Goal: Task Accomplishment & Management: Complete application form

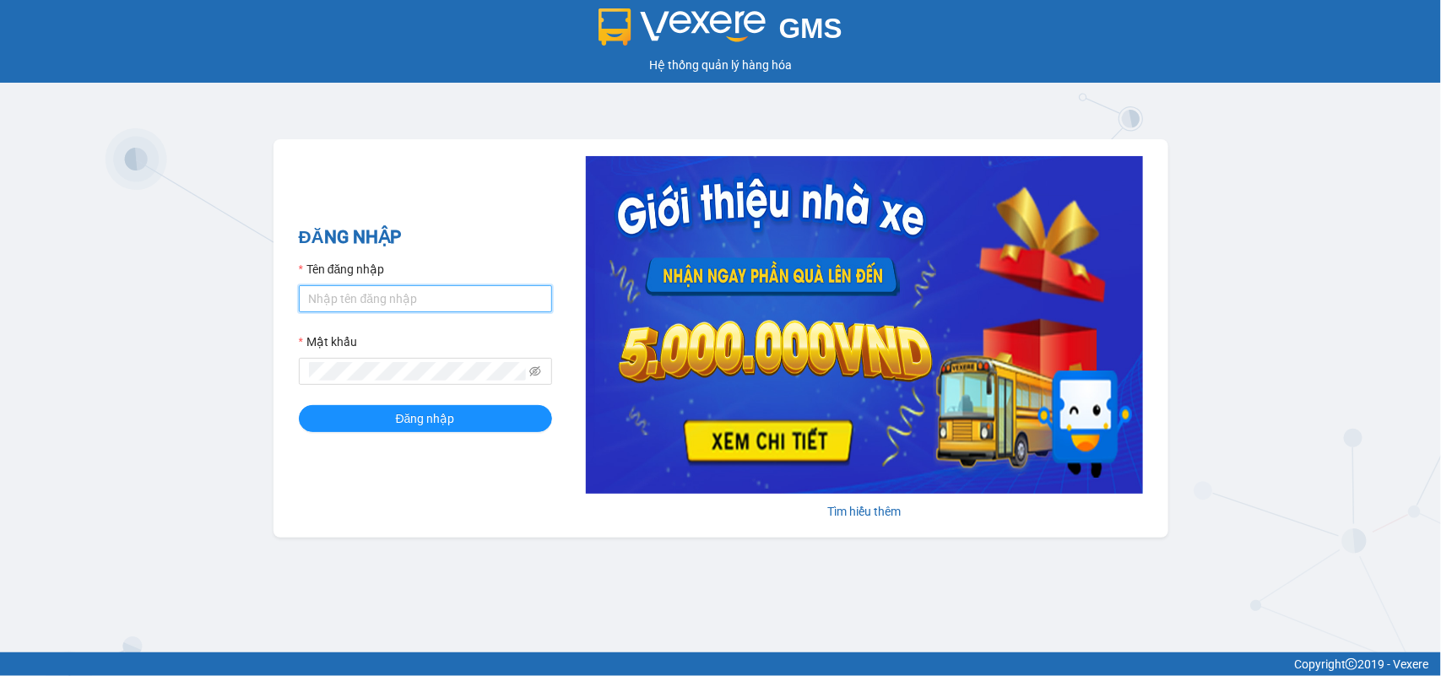
click at [377, 302] on input "Tên đăng nhập" at bounding box center [425, 298] width 253 height 27
type input "phuong.phucanex"
click at [299, 405] on button "Đăng nhập" at bounding box center [425, 418] width 253 height 27
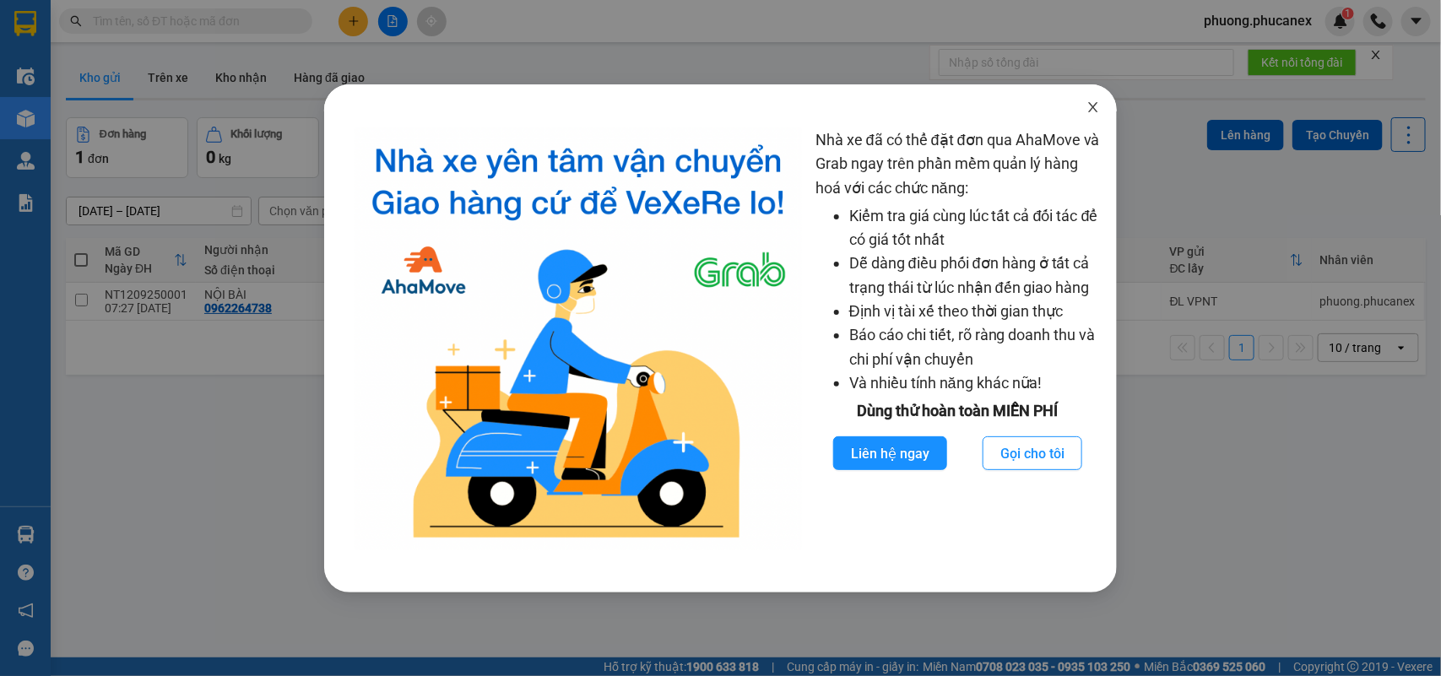
click at [1083, 108] on span "Close" at bounding box center [1093, 107] width 47 height 47
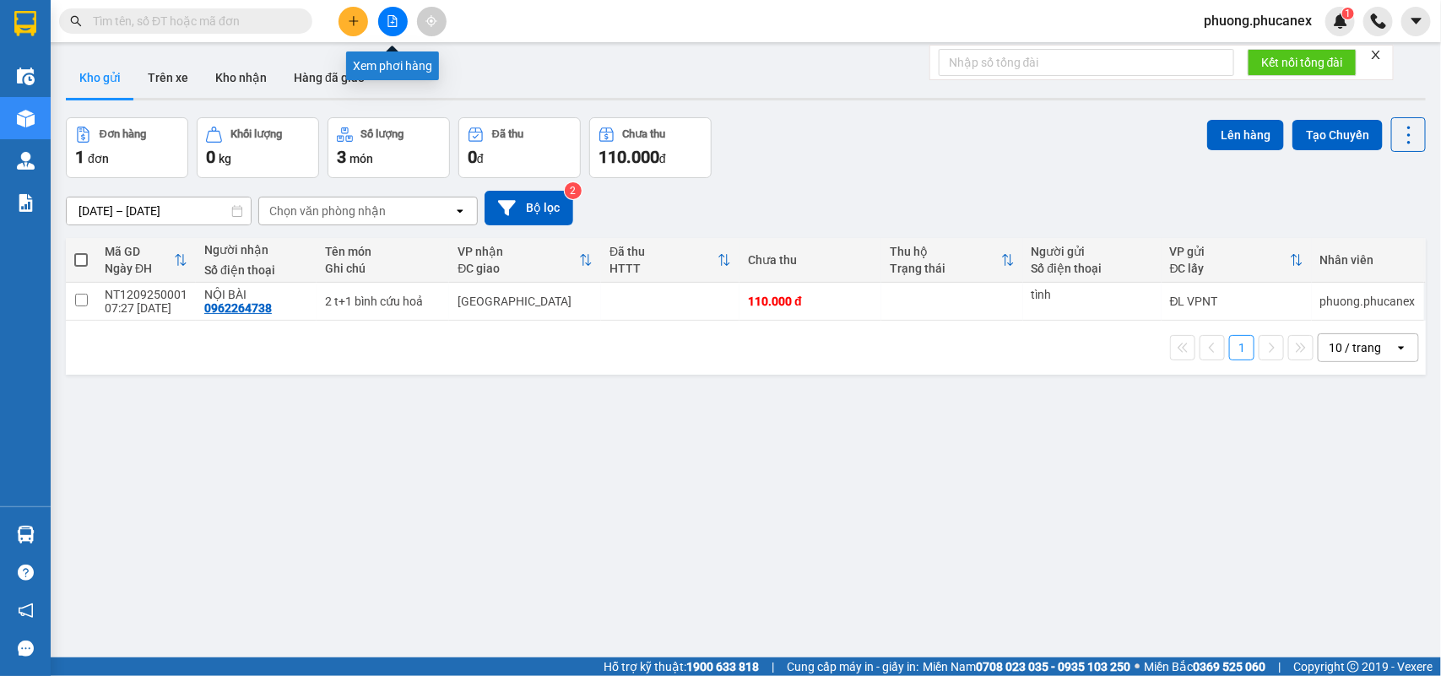
click at [390, 23] on icon "file-add" at bounding box center [393, 21] width 12 height 12
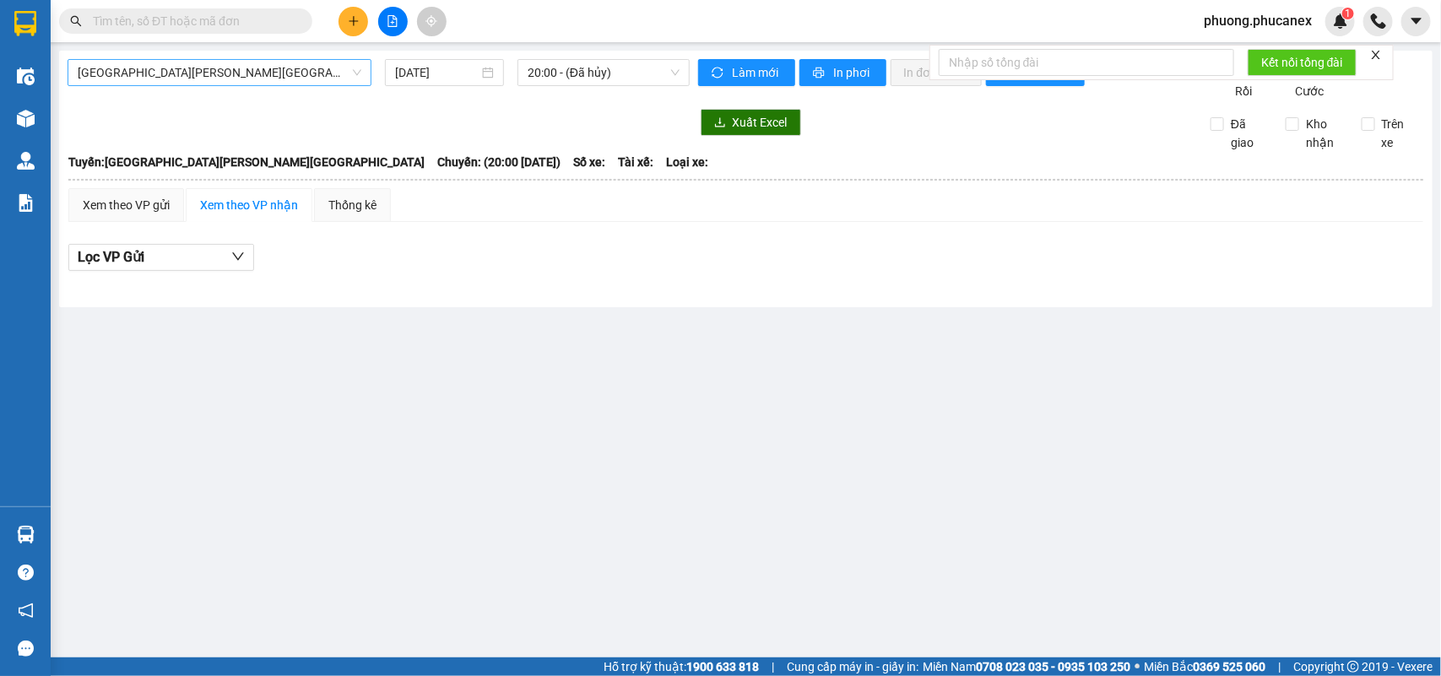
click at [346, 72] on span "[GEOGRAPHIC_DATA][PERSON_NAME][GEOGRAPHIC_DATA]" at bounding box center [220, 72] width 284 height 25
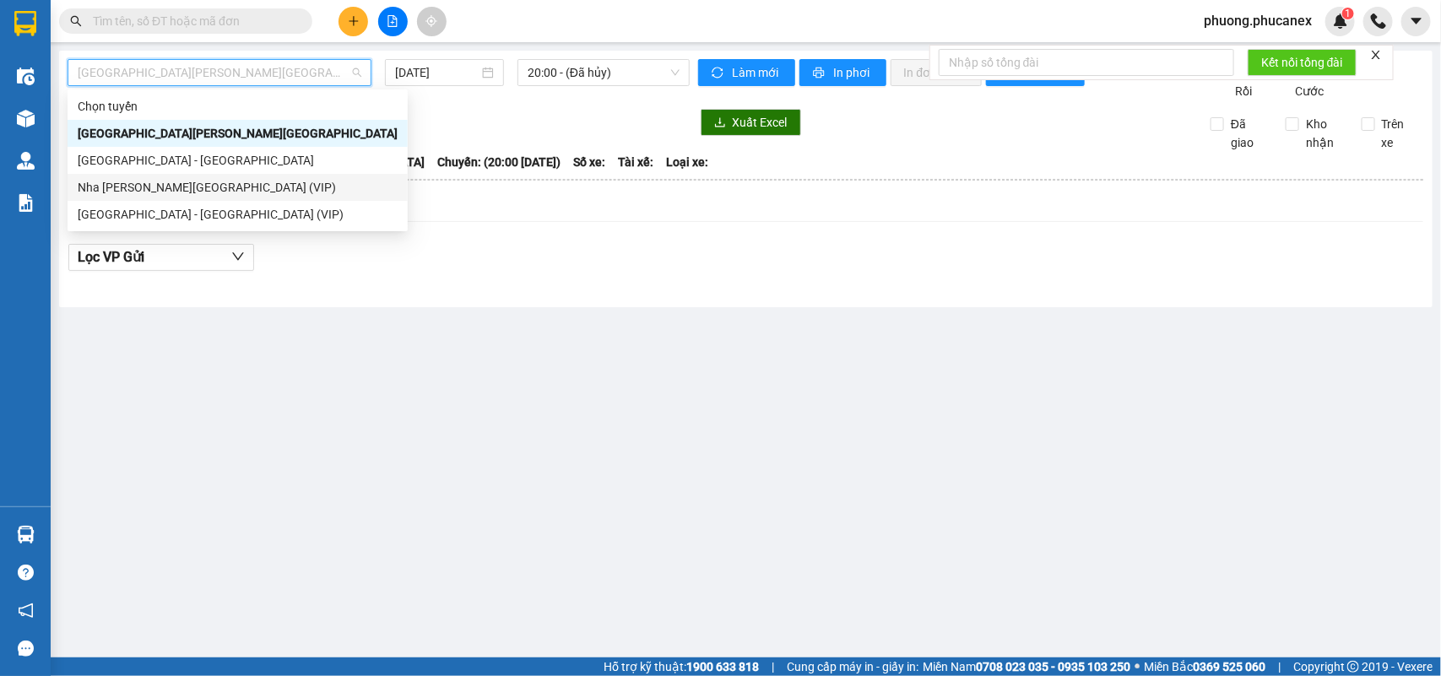
click at [165, 192] on div "Nha [PERSON_NAME][GEOGRAPHIC_DATA] (VIP)" at bounding box center [238, 187] width 320 height 19
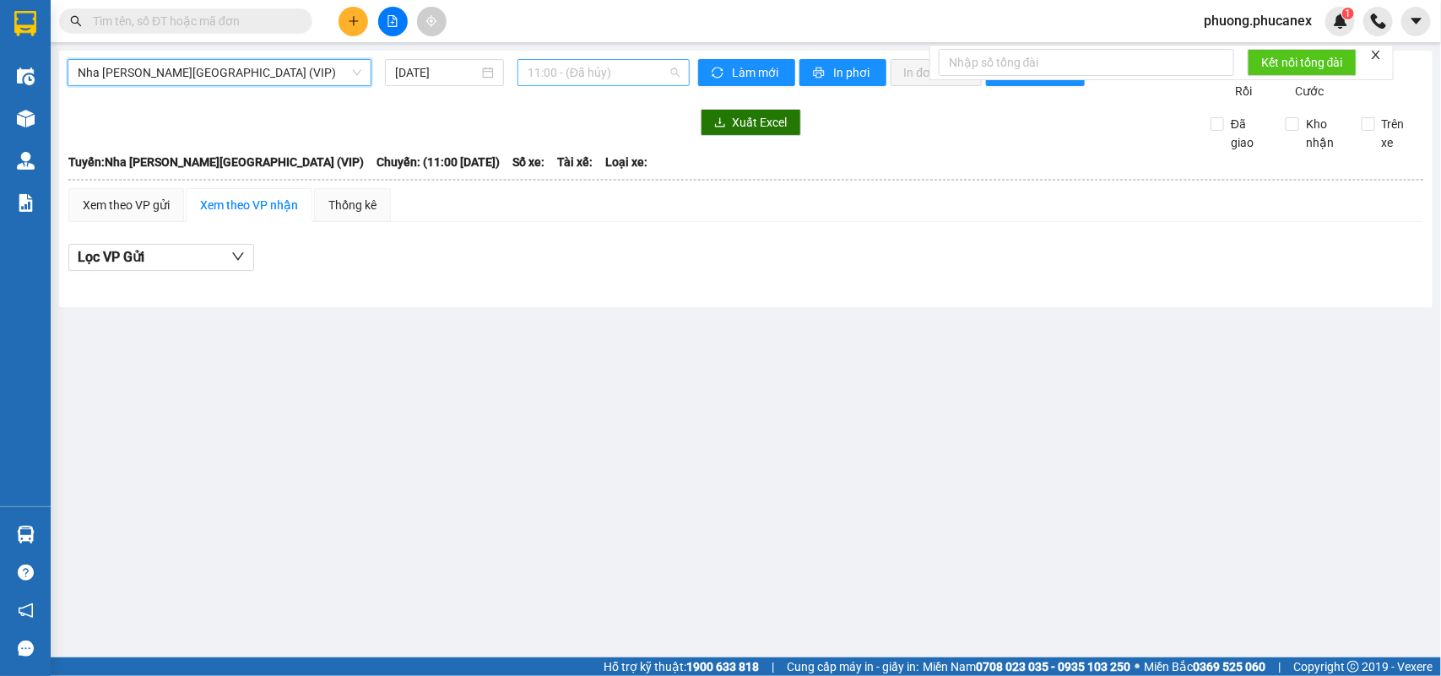
click at [608, 68] on span "11:00 - (Đã hủy)" at bounding box center [603, 72] width 151 height 25
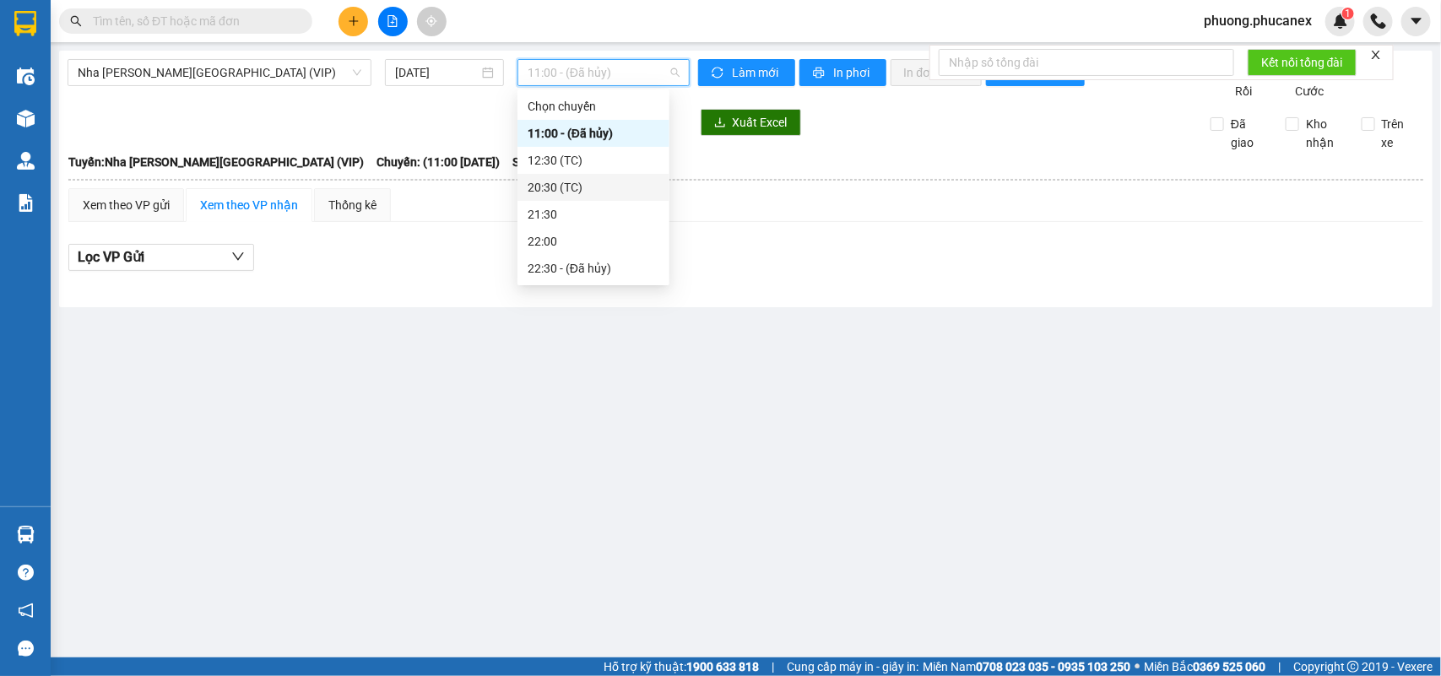
click at [556, 190] on div "20:30 (TC)" at bounding box center [594, 187] width 132 height 19
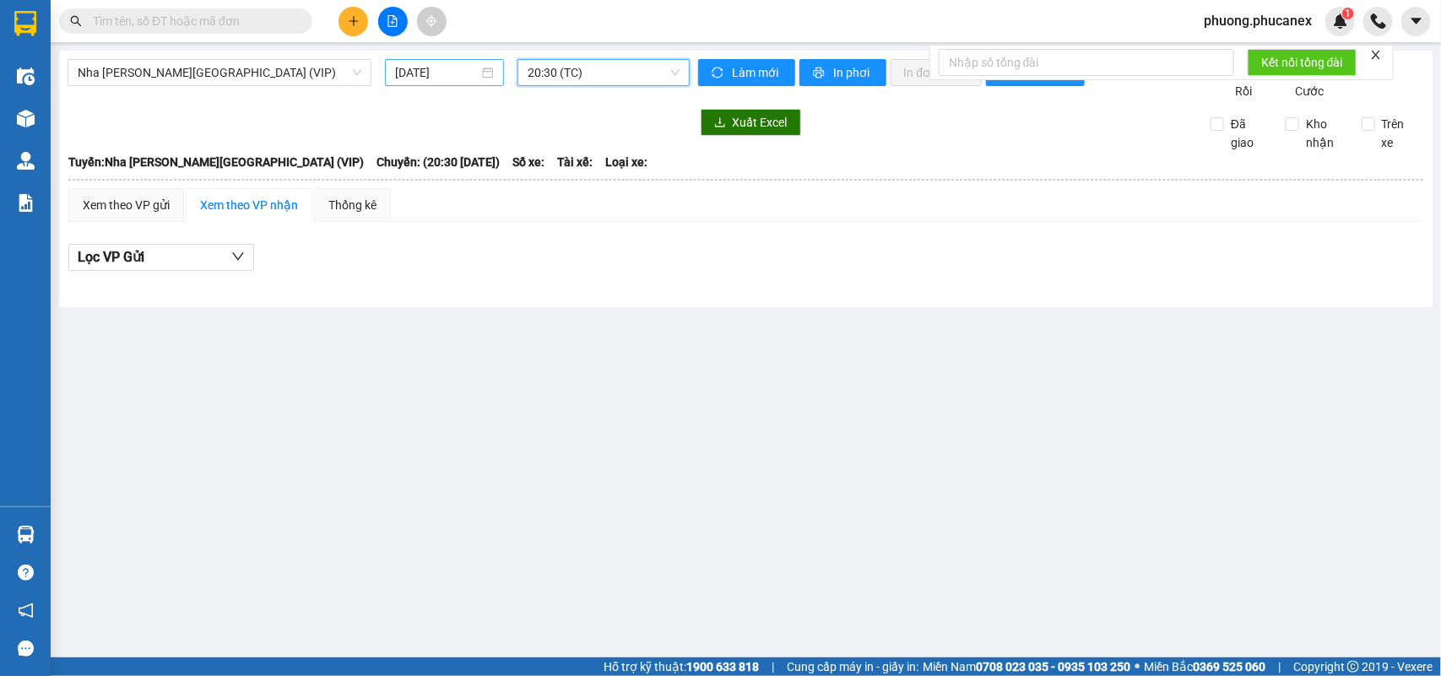
click at [432, 63] on input "[DATE]" at bounding box center [437, 72] width 84 height 19
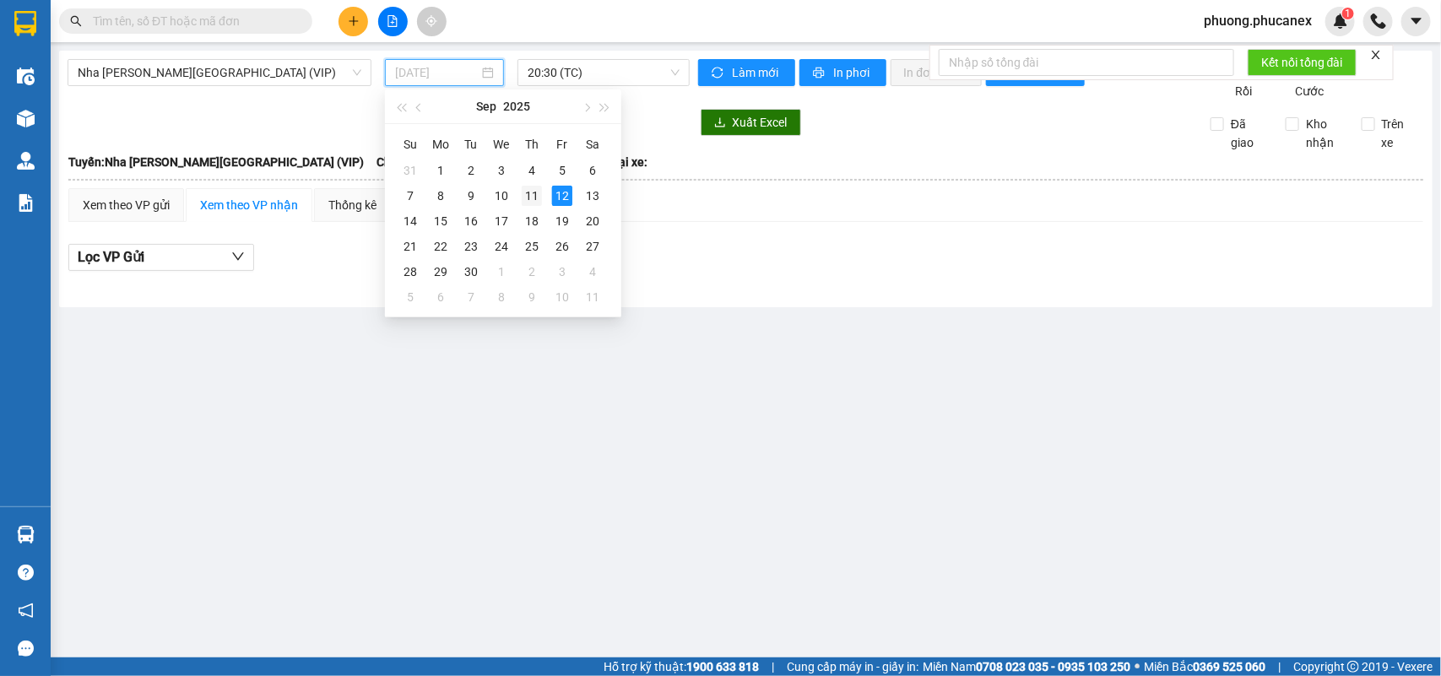
click at [523, 187] on div "11" at bounding box center [532, 196] width 20 height 20
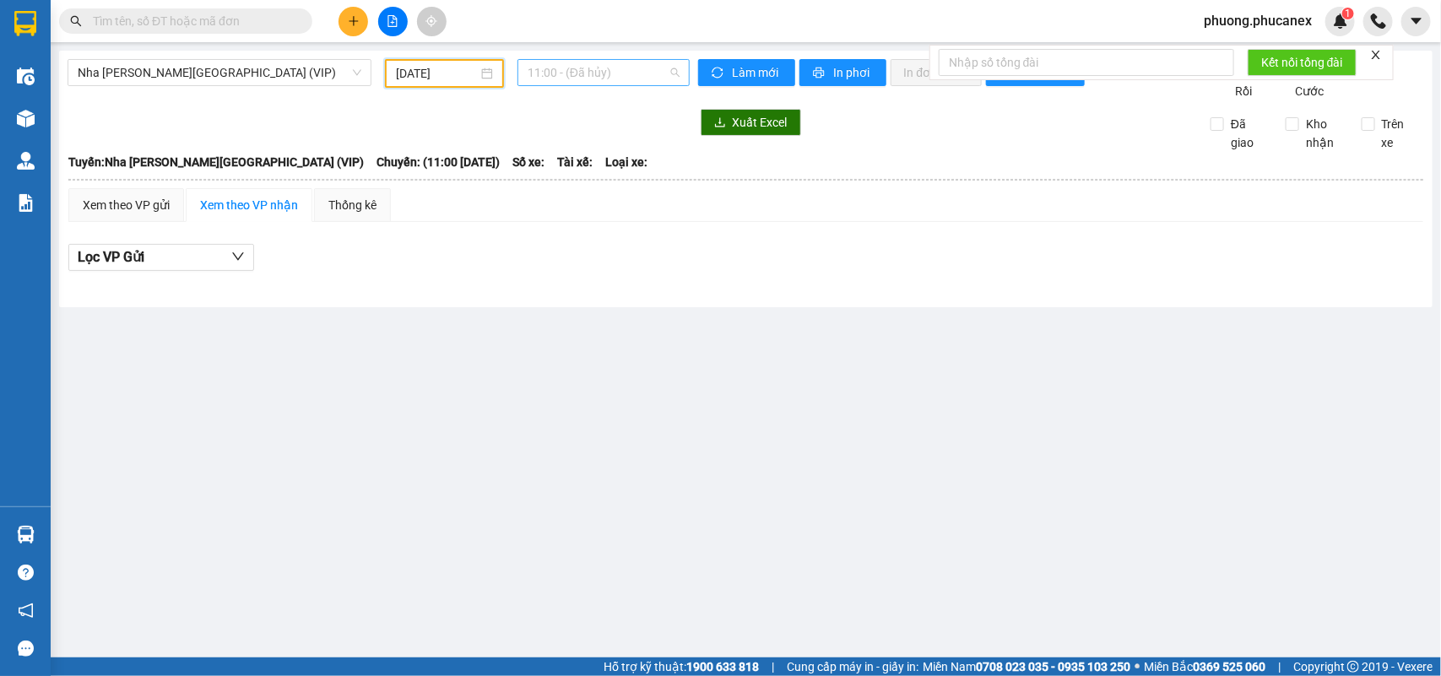
click at [608, 81] on span "11:00 - (Đã hủy)" at bounding box center [603, 72] width 151 height 25
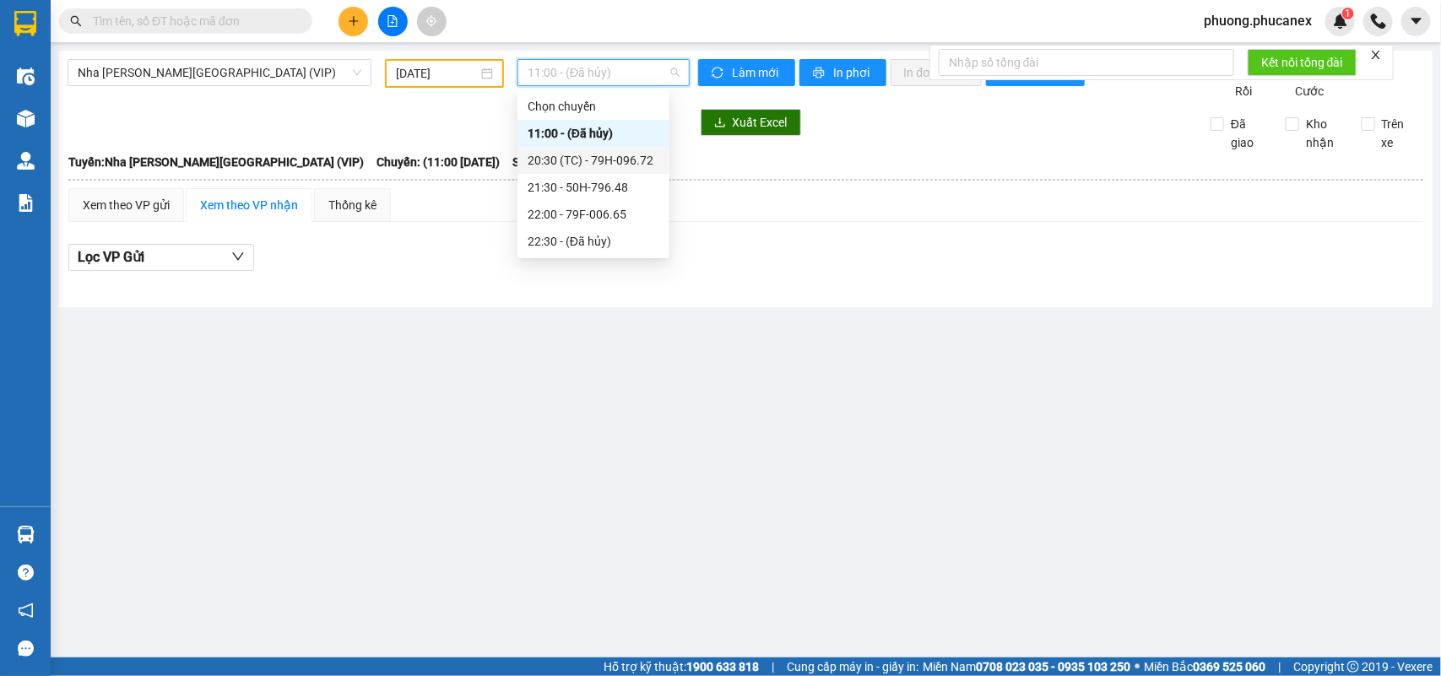
click at [585, 160] on div "20:30 (TC) - 79H-096.72" at bounding box center [594, 160] width 132 height 19
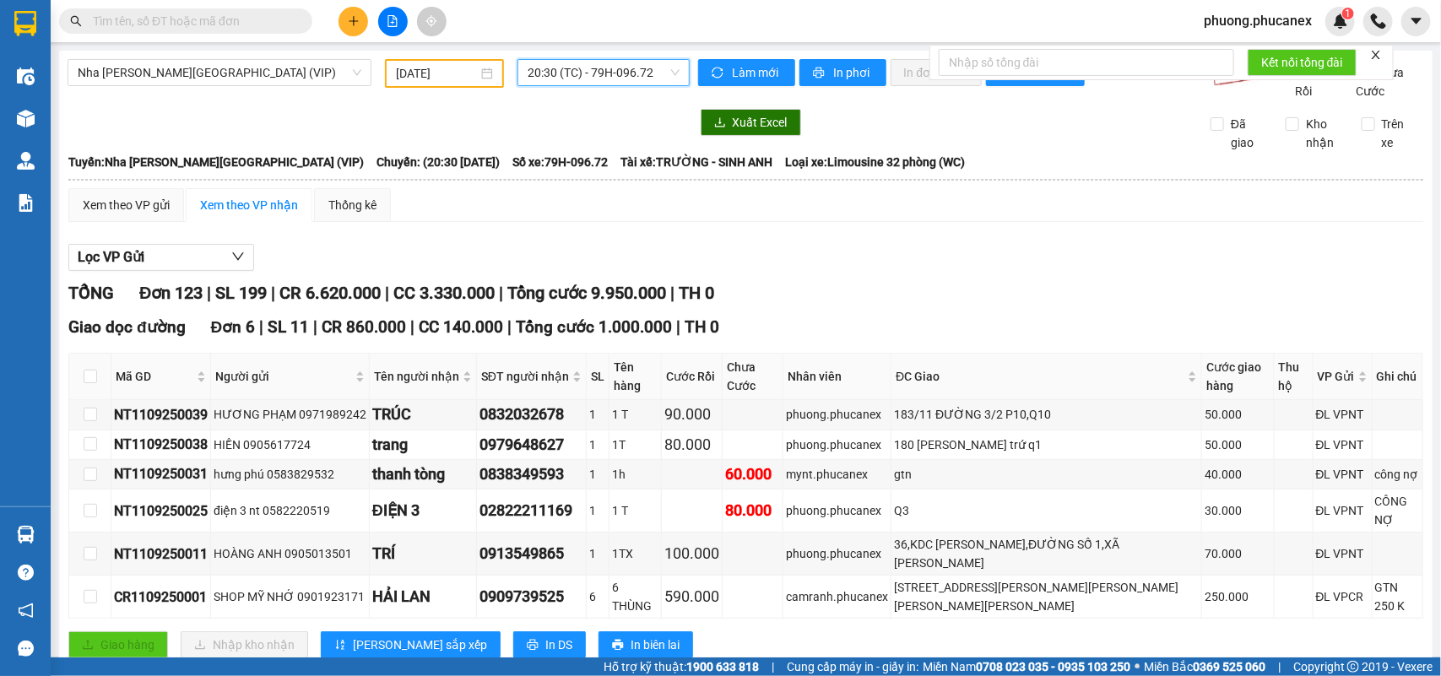
click at [609, 77] on span "20:30 (TC) - 79H-096.72" at bounding box center [603, 72] width 151 height 25
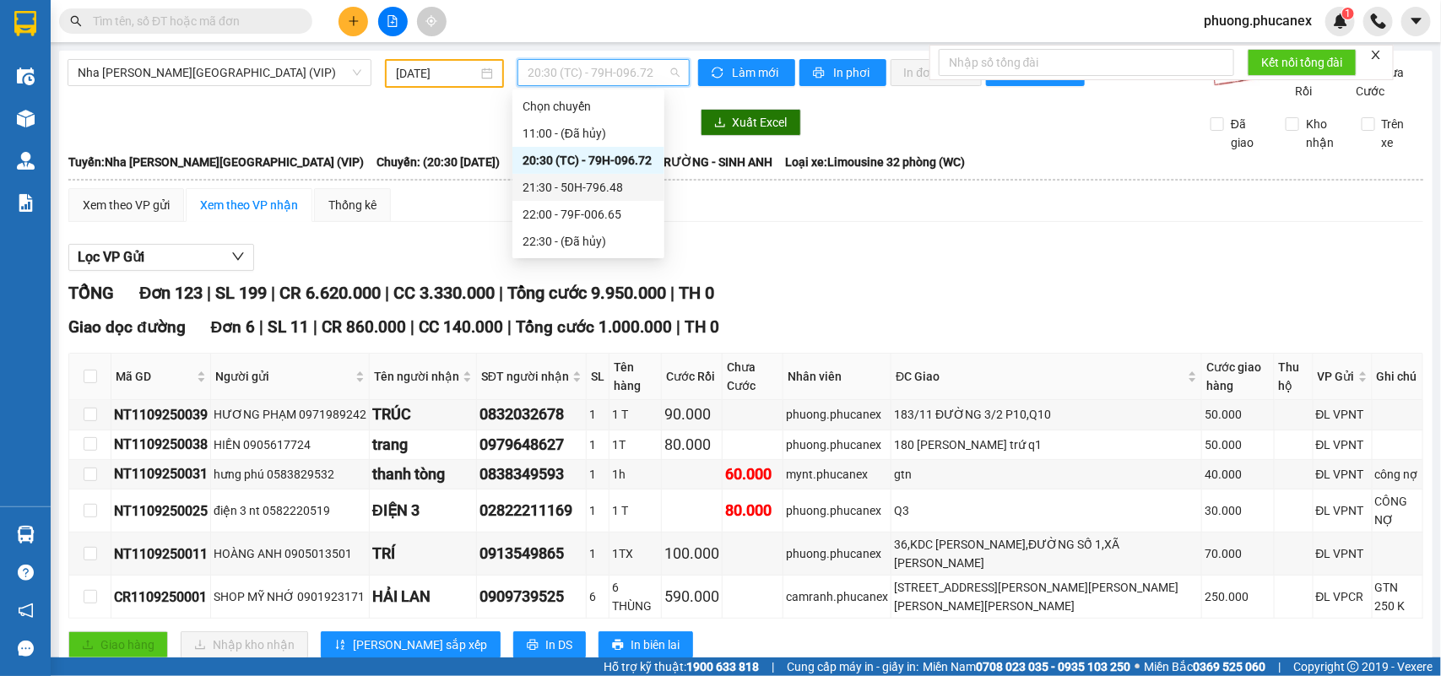
click at [576, 190] on div "21:30 - 50H-796.48" at bounding box center [589, 187] width 132 height 19
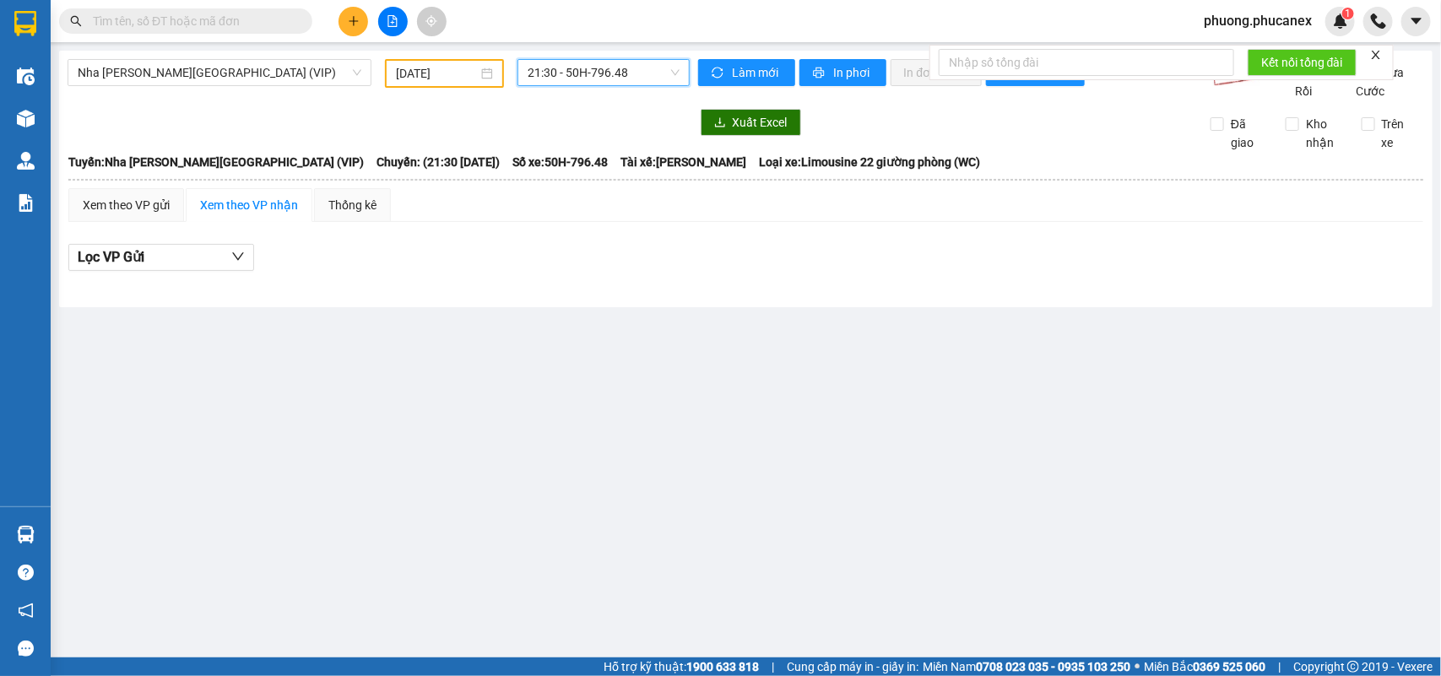
click at [650, 73] on span "21:30 - 50H-796.48" at bounding box center [603, 72] width 151 height 25
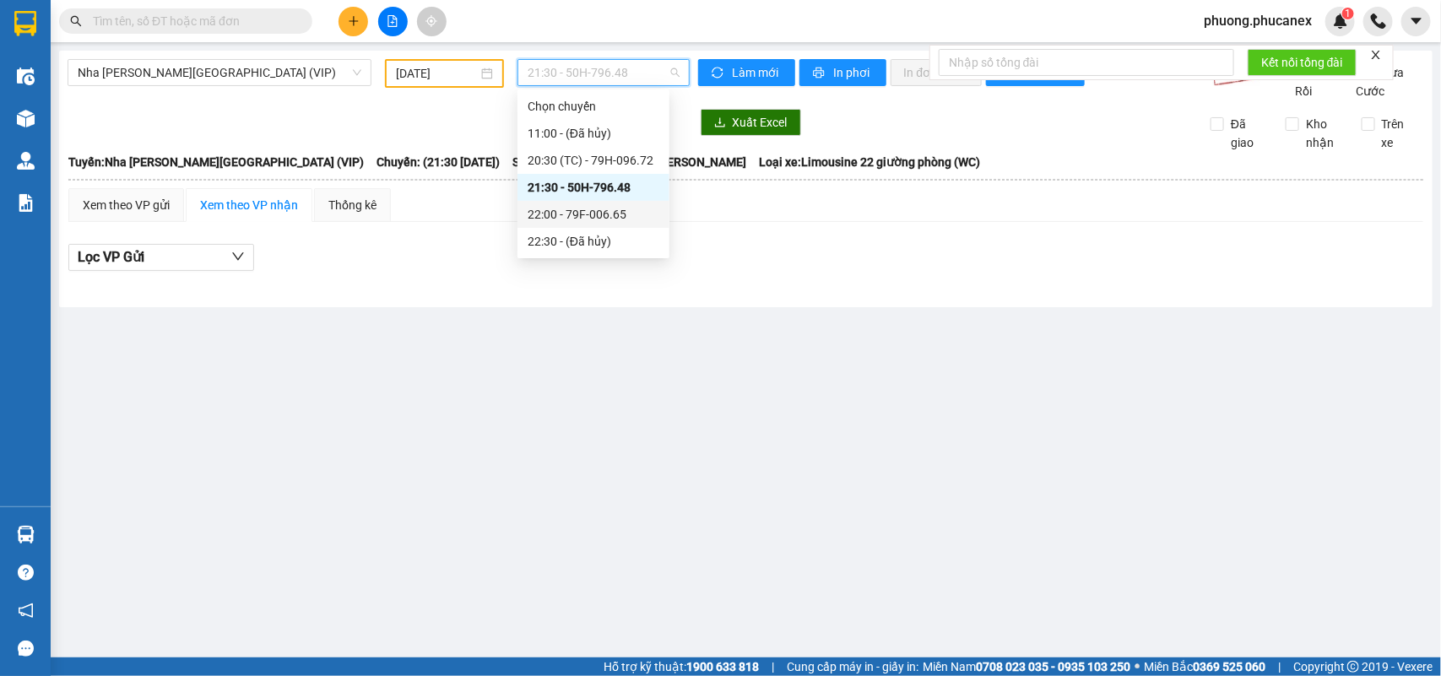
click at [589, 217] on div "22:00 - 79F-006.65" at bounding box center [594, 214] width 132 height 19
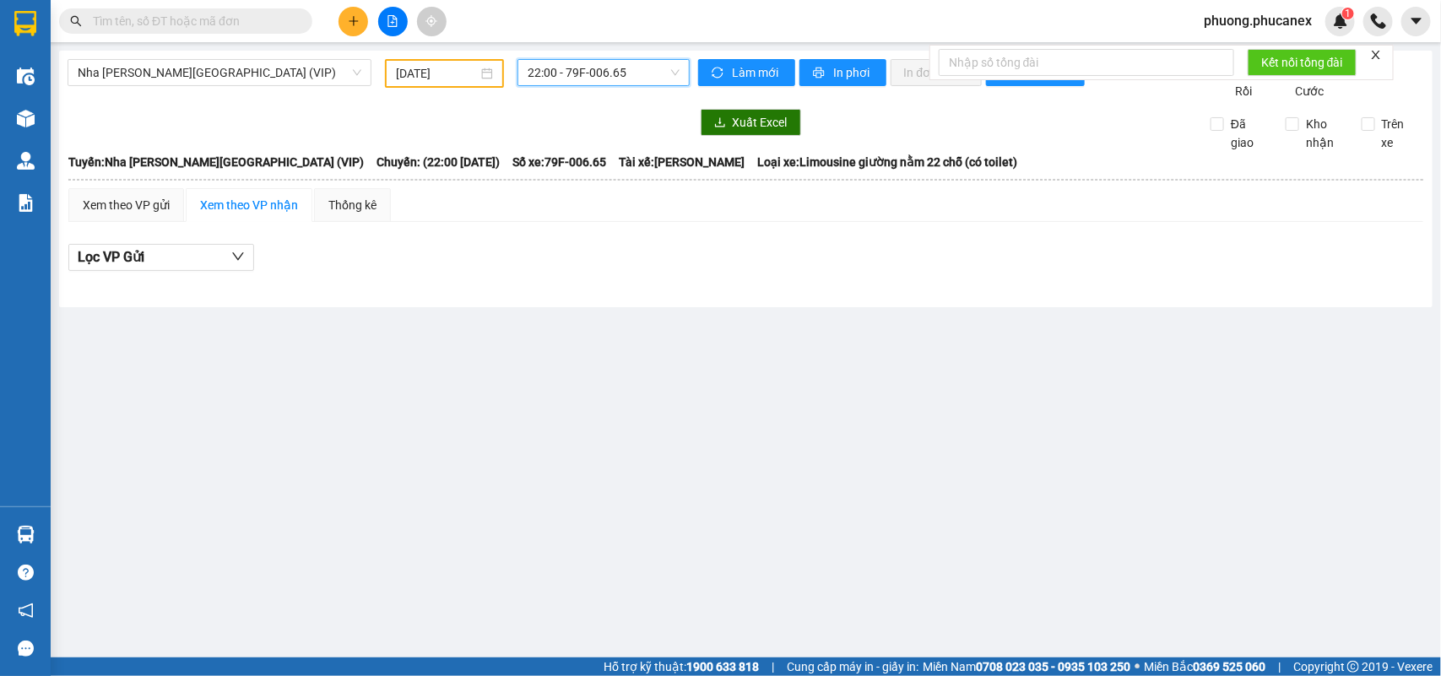
click at [633, 62] on span "22:00 - 79F-006.65" at bounding box center [603, 72] width 151 height 25
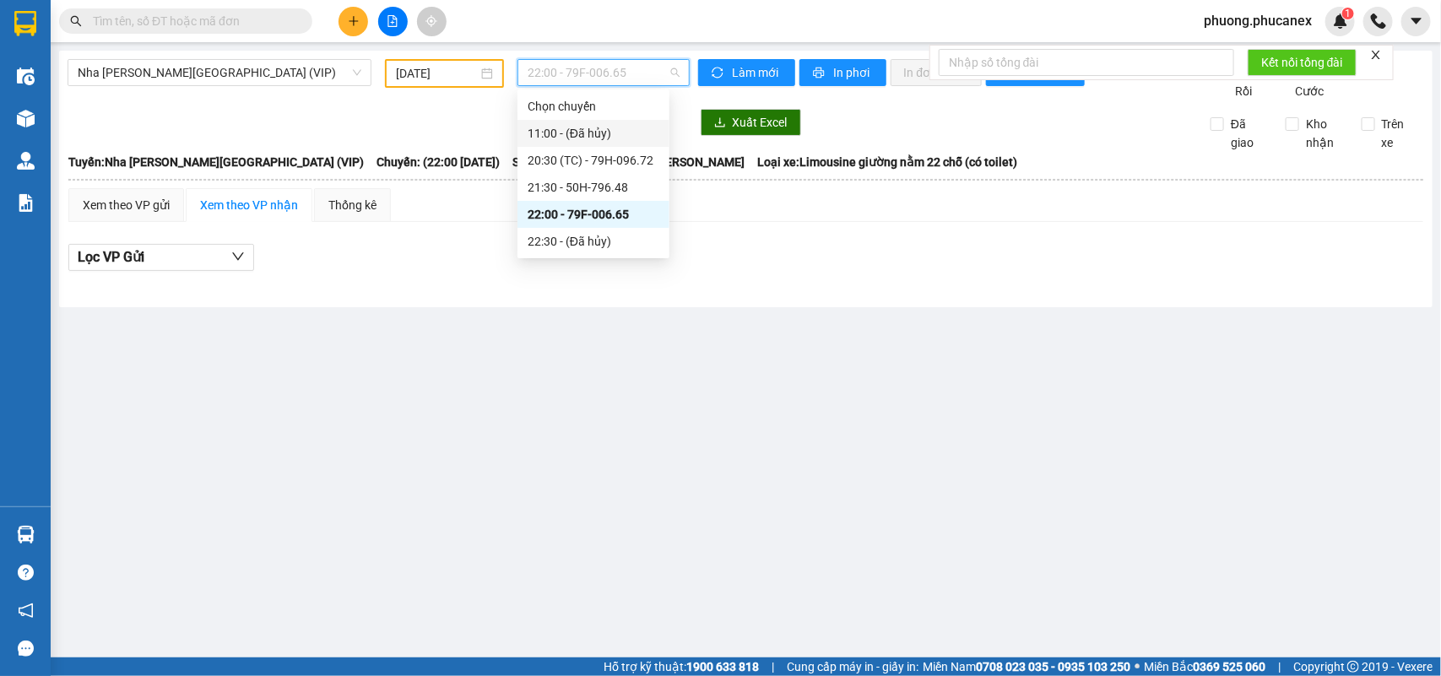
click at [566, 137] on div "11:00 - (Đã hủy)" at bounding box center [594, 133] width 132 height 19
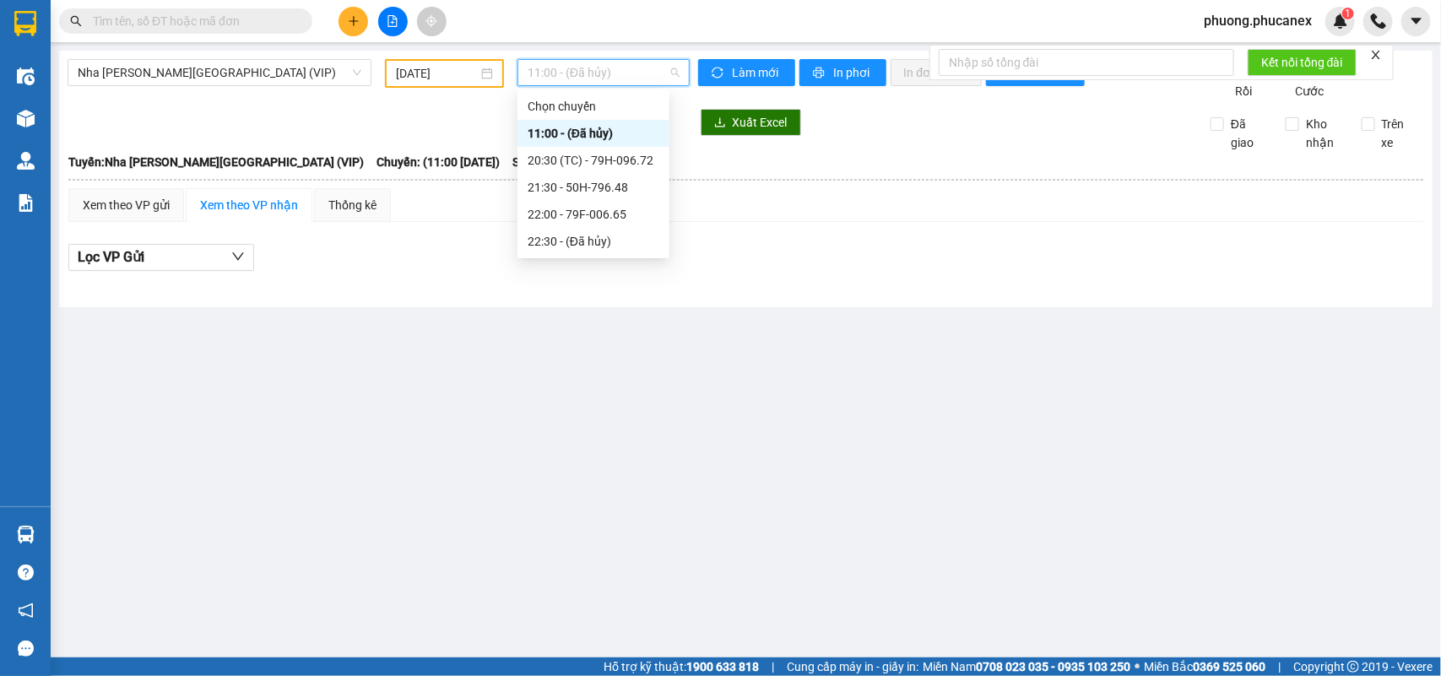
click at [588, 80] on span "11:00 - (Đã hủy)" at bounding box center [603, 72] width 151 height 25
click at [585, 160] on div "20:30 (TC) - 79H-096.72" at bounding box center [594, 160] width 132 height 19
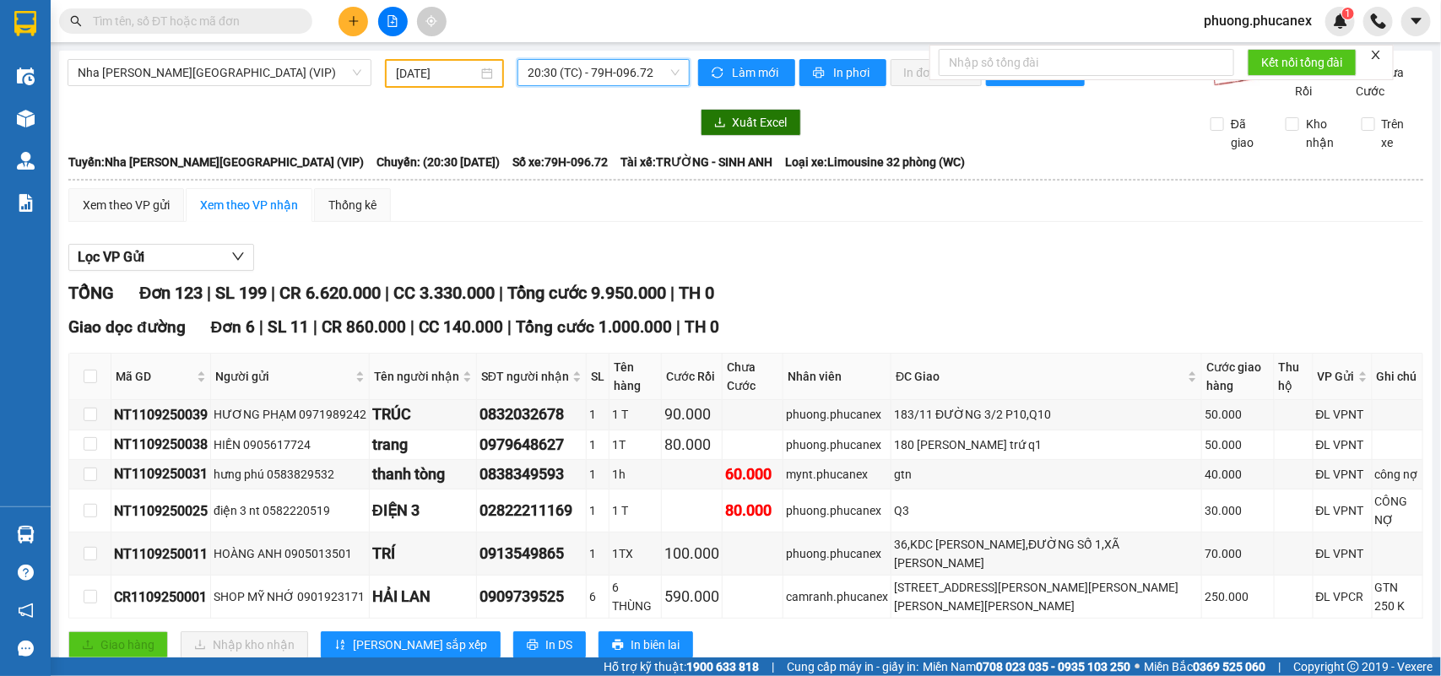
click at [439, 70] on input "[DATE]" at bounding box center [437, 73] width 82 height 19
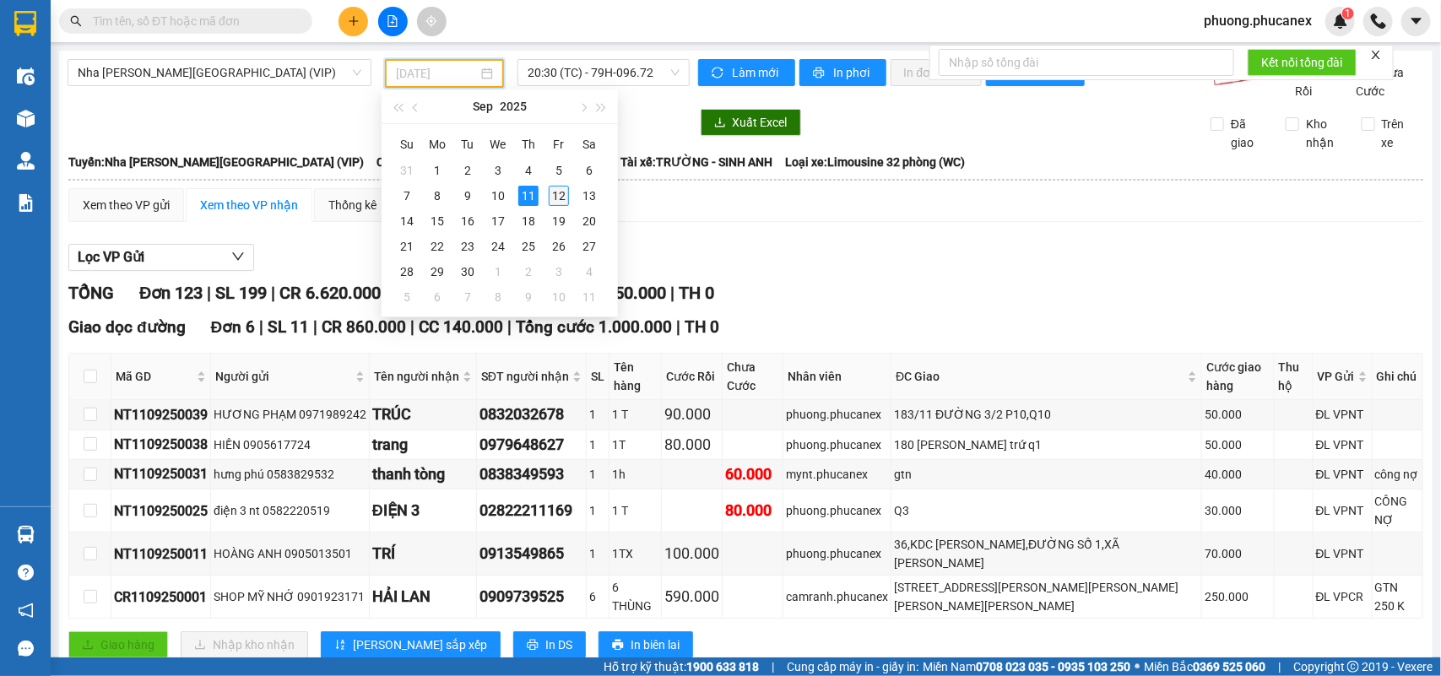
click at [556, 194] on div "12" at bounding box center [559, 196] width 20 height 20
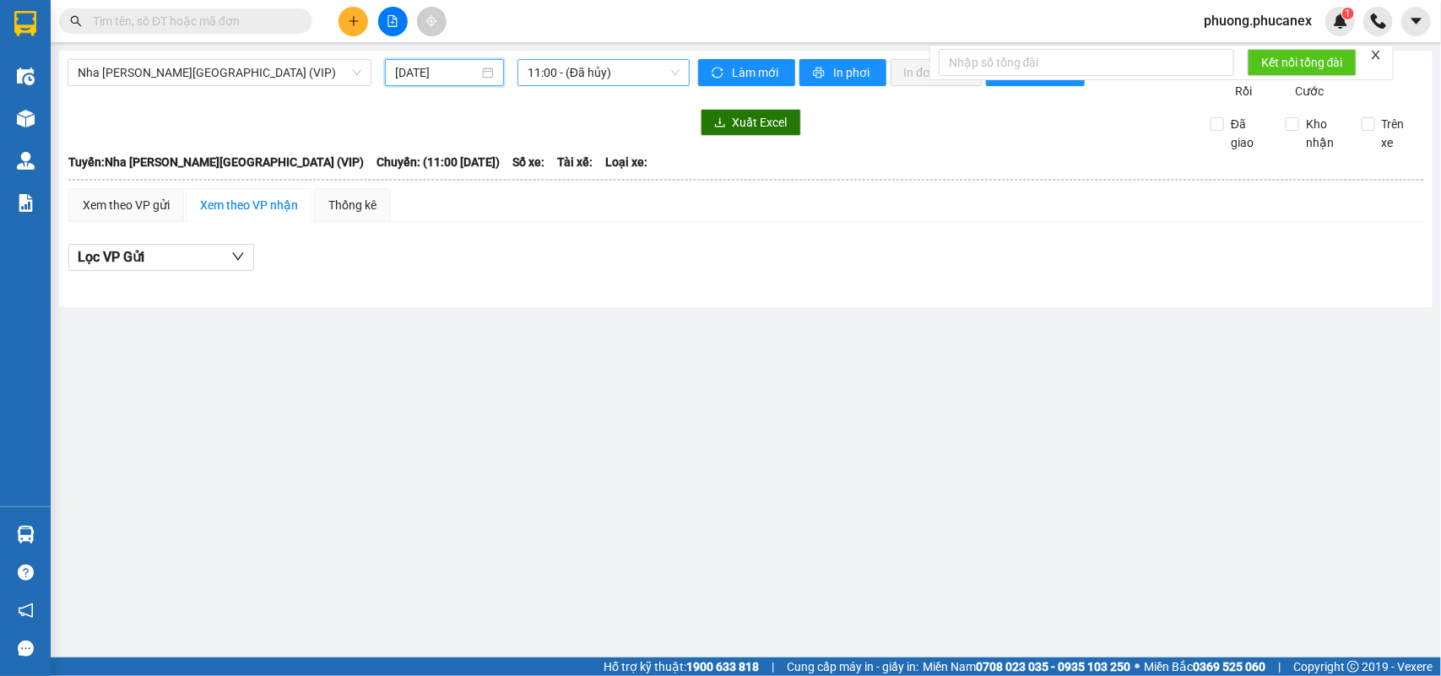
click at [598, 68] on span "11:00 - (Đã hủy)" at bounding box center [603, 72] width 151 height 25
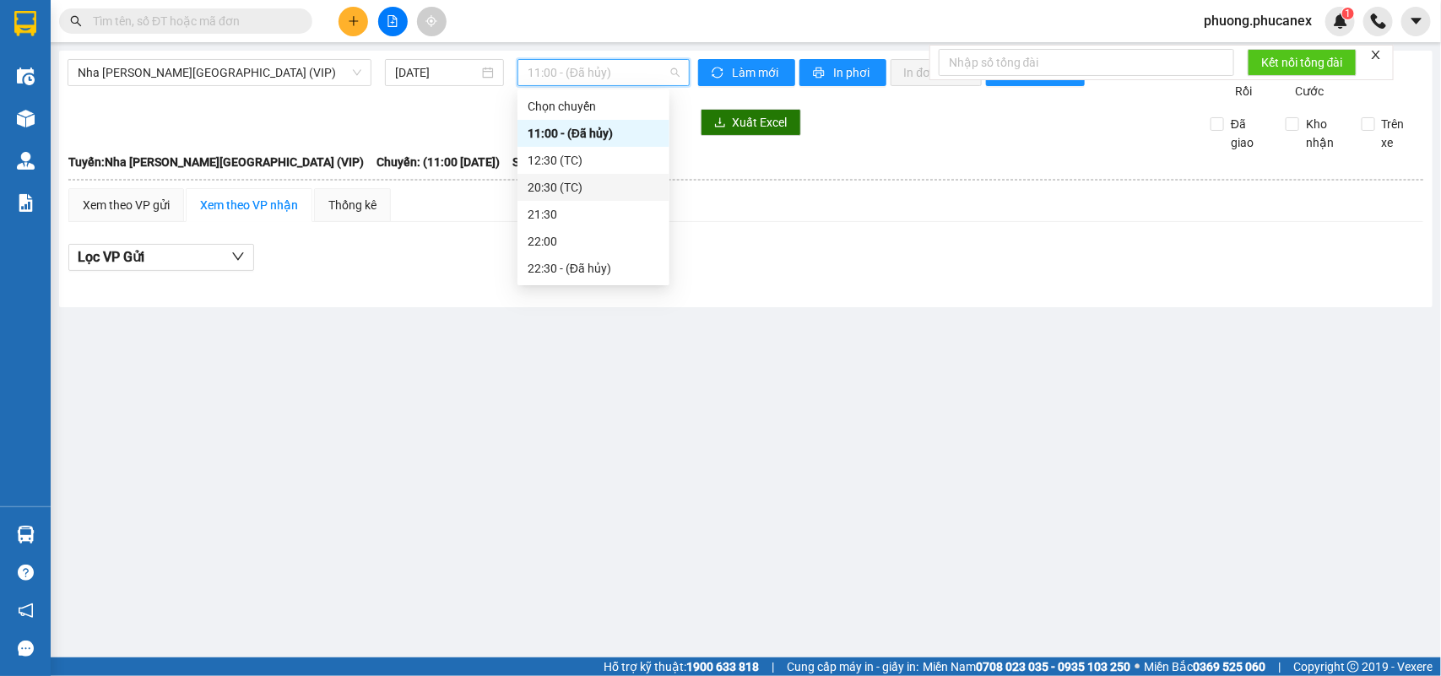
click at [561, 184] on div "20:30 (TC)" at bounding box center [594, 187] width 132 height 19
click at [571, 77] on span "20:30 (TC)" at bounding box center [603, 72] width 151 height 25
click at [555, 213] on div "21:30" at bounding box center [594, 214] width 132 height 19
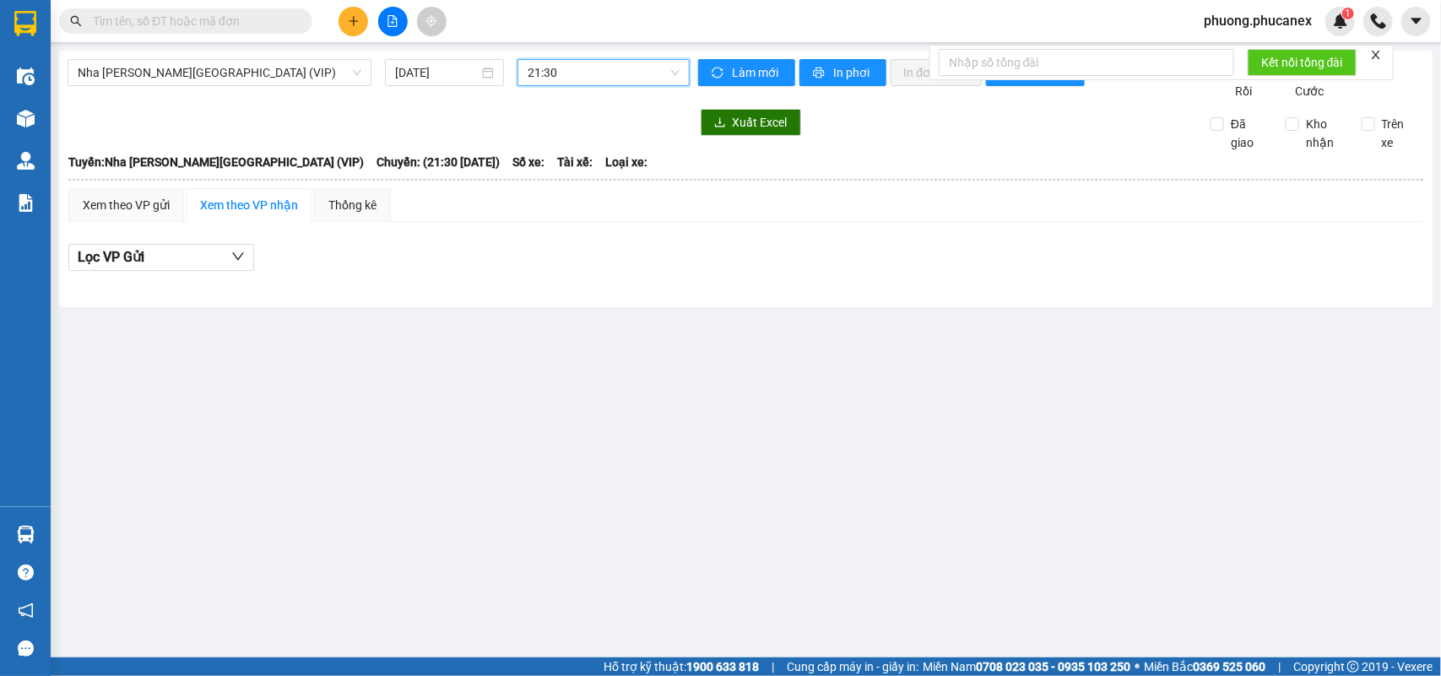
click at [589, 68] on span "21:30" at bounding box center [603, 72] width 151 height 25
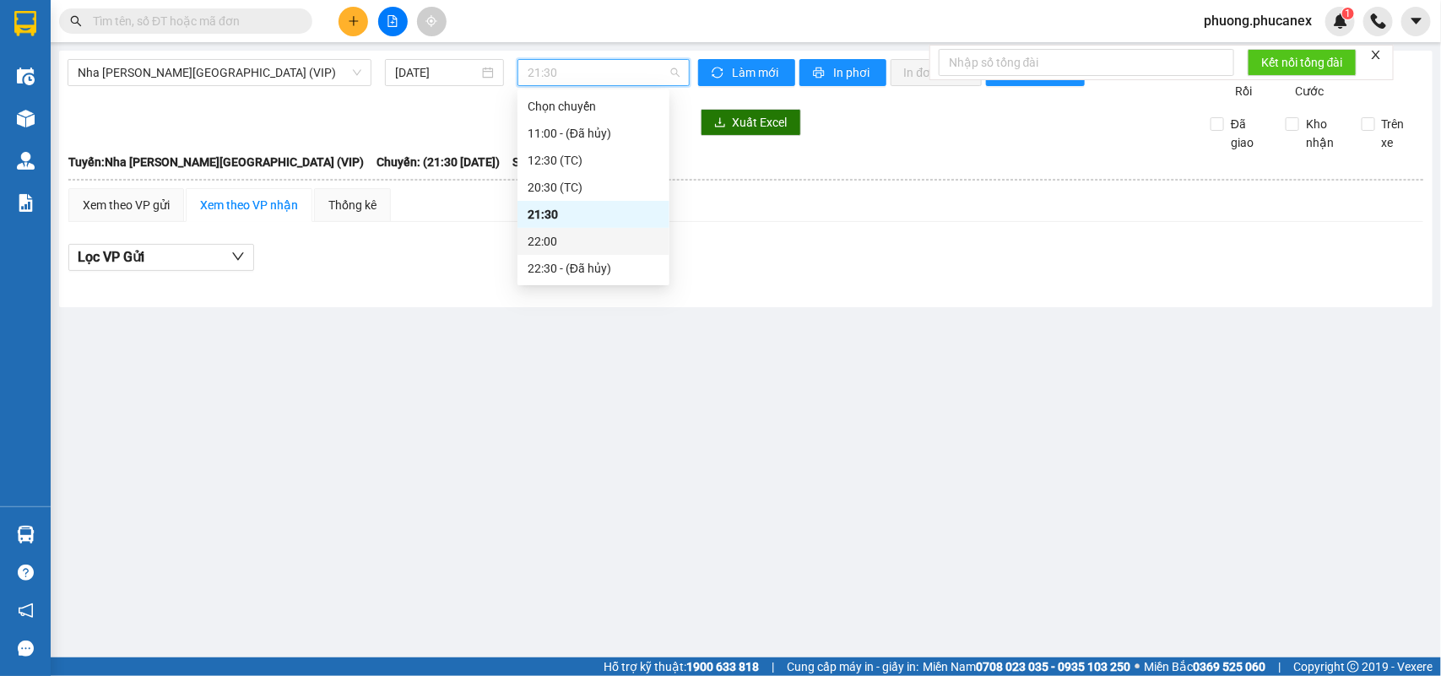
click at [551, 242] on div "22:00" at bounding box center [594, 241] width 132 height 19
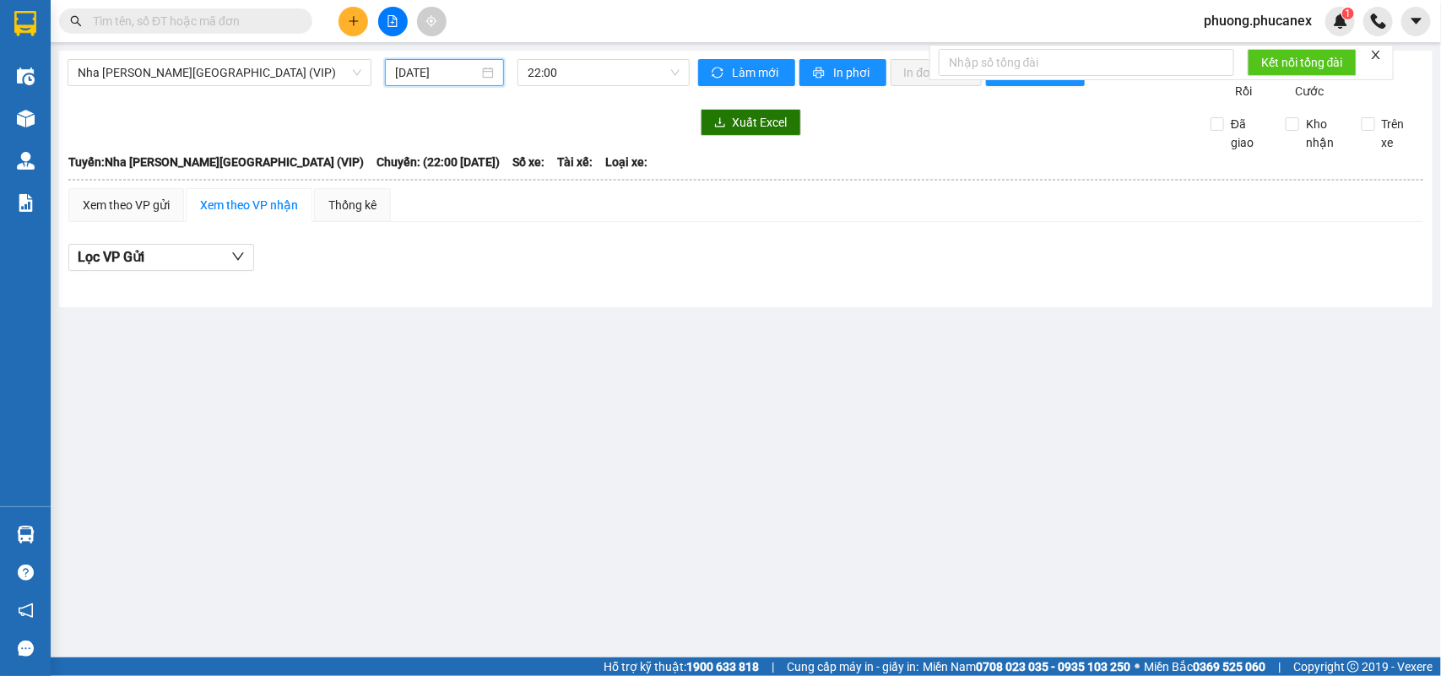
click at [461, 68] on input "[DATE]" at bounding box center [437, 72] width 84 height 19
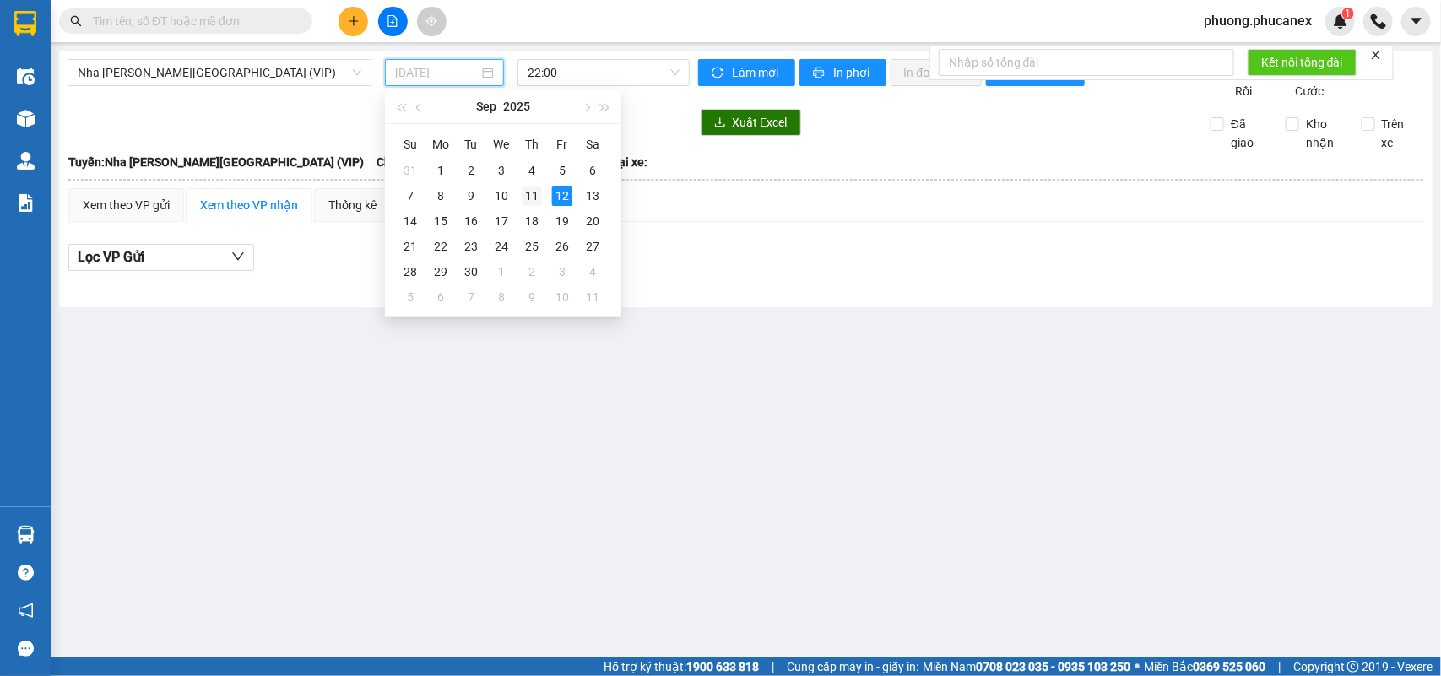
click at [530, 197] on div "11" at bounding box center [532, 196] width 20 height 20
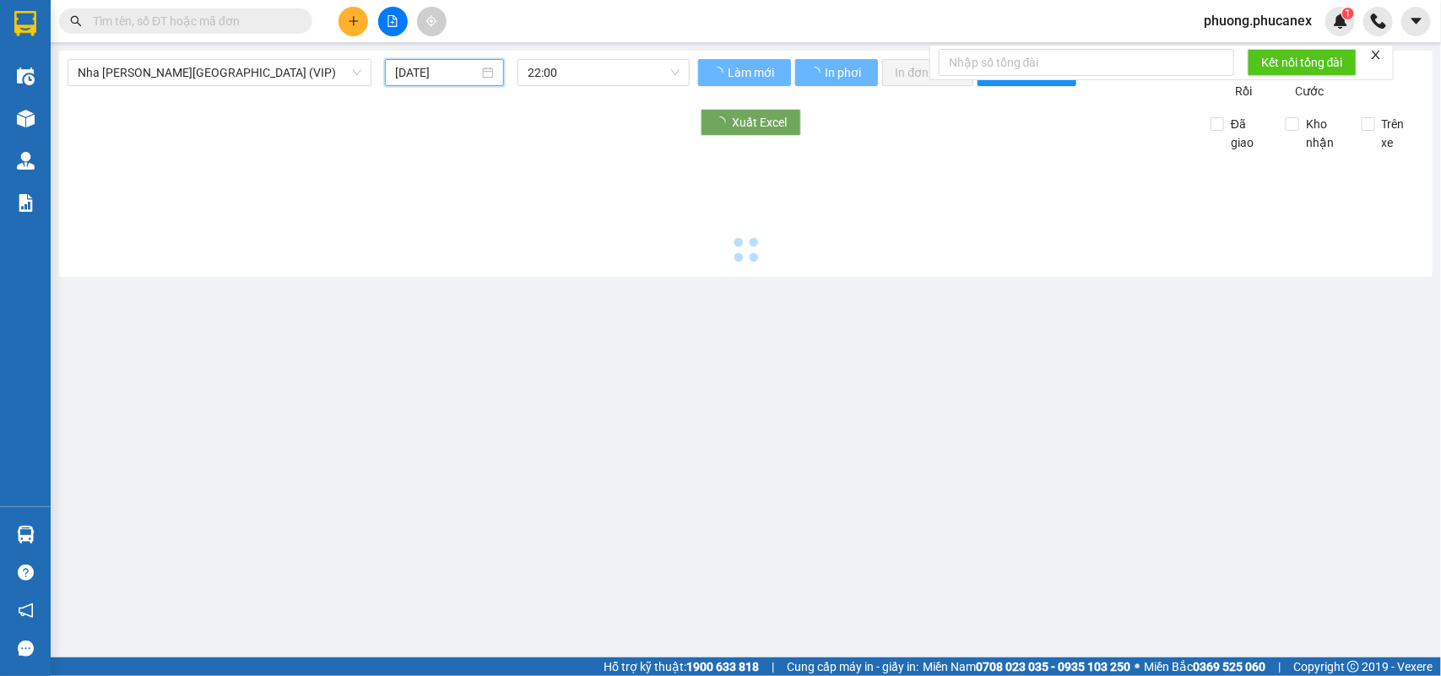
type input "[DATE]"
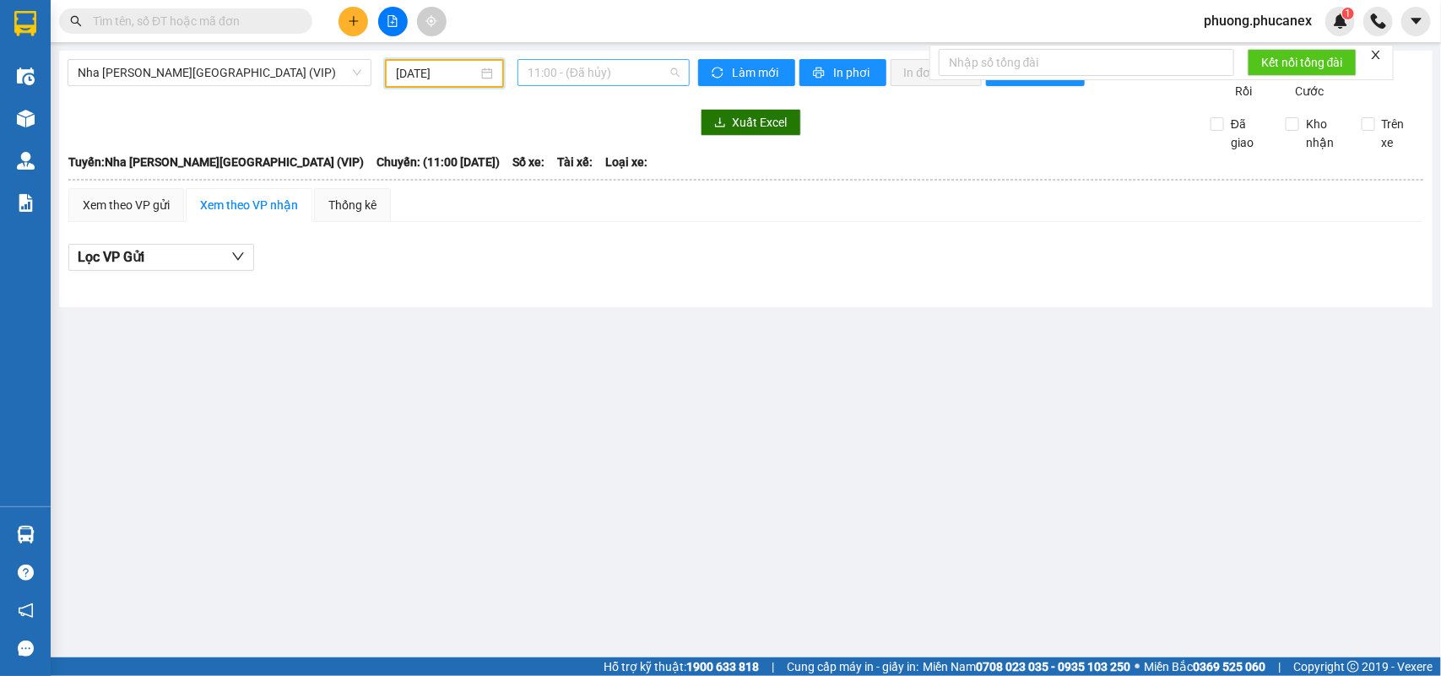
click at [596, 68] on span "11:00 - (Đã hủy)" at bounding box center [603, 72] width 151 height 25
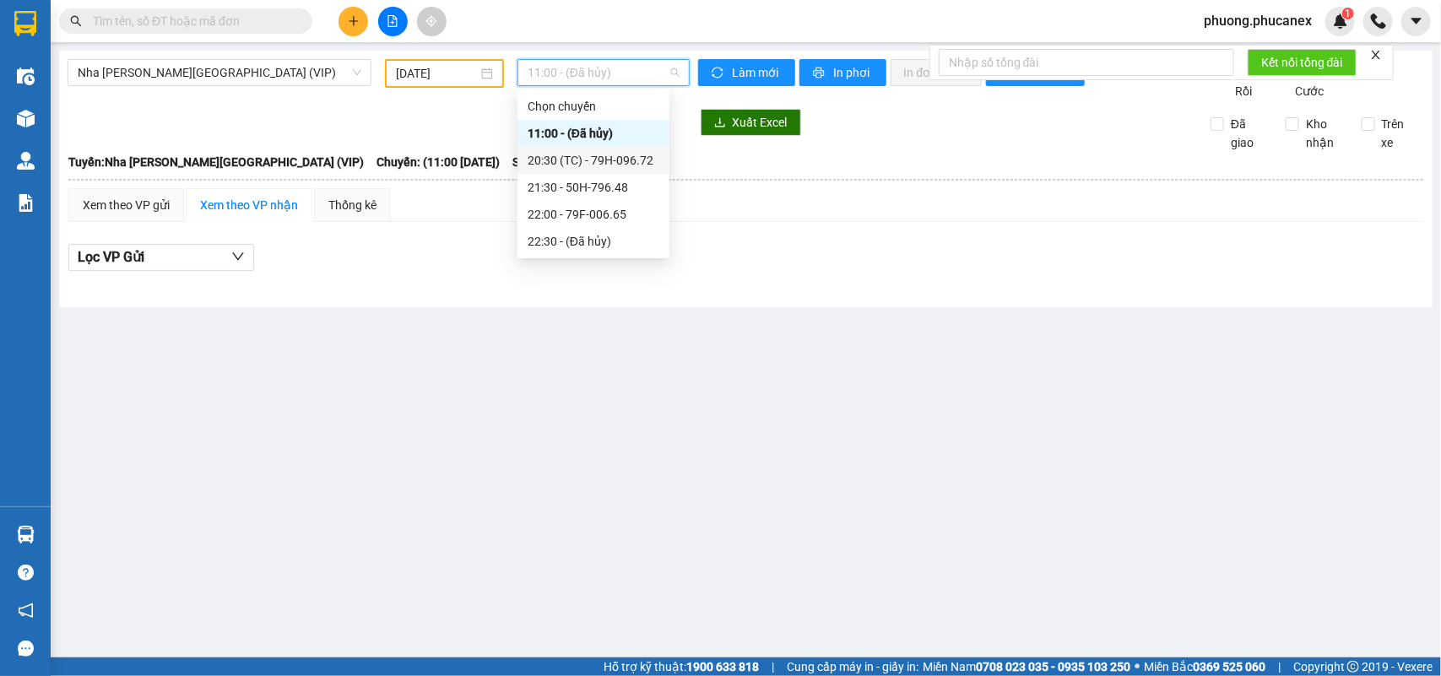
click at [583, 160] on div "20:30 (TC) - 79H-096.72" at bounding box center [594, 160] width 132 height 19
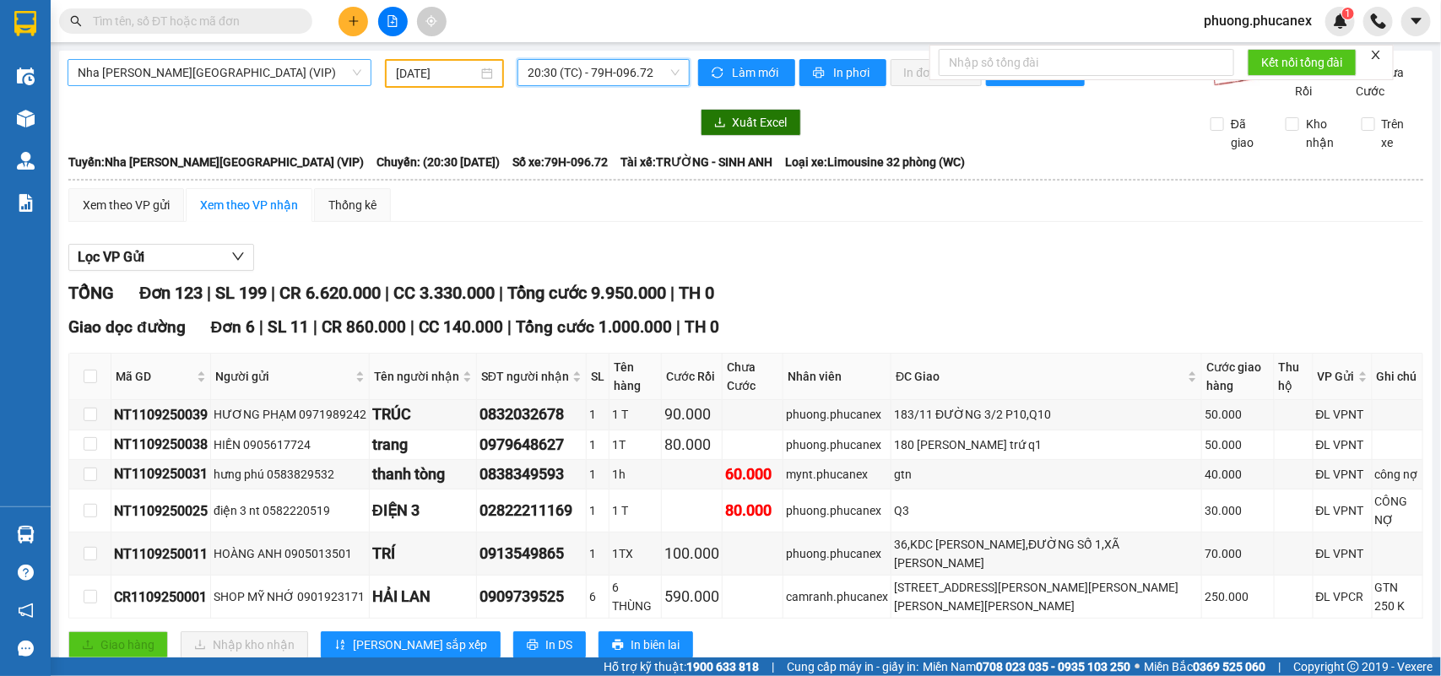
click at [293, 76] on span "Nha [PERSON_NAME][GEOGRAPHIC_DATA] (VIP)" at bounding box center [220, 72] width 284 height 25
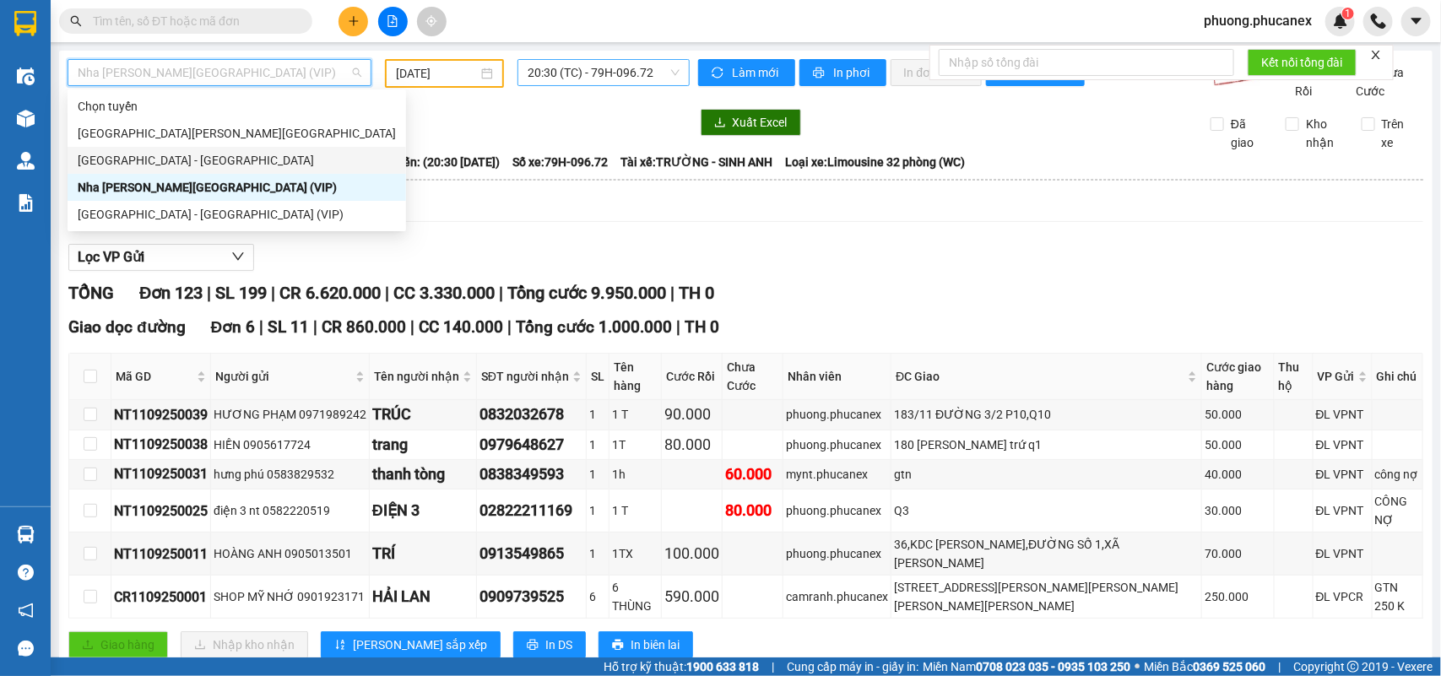
click at [650, 69] on span "20:30 (TC) - 79H-096.72" at bounding box center [603, 72] width 151 height 25
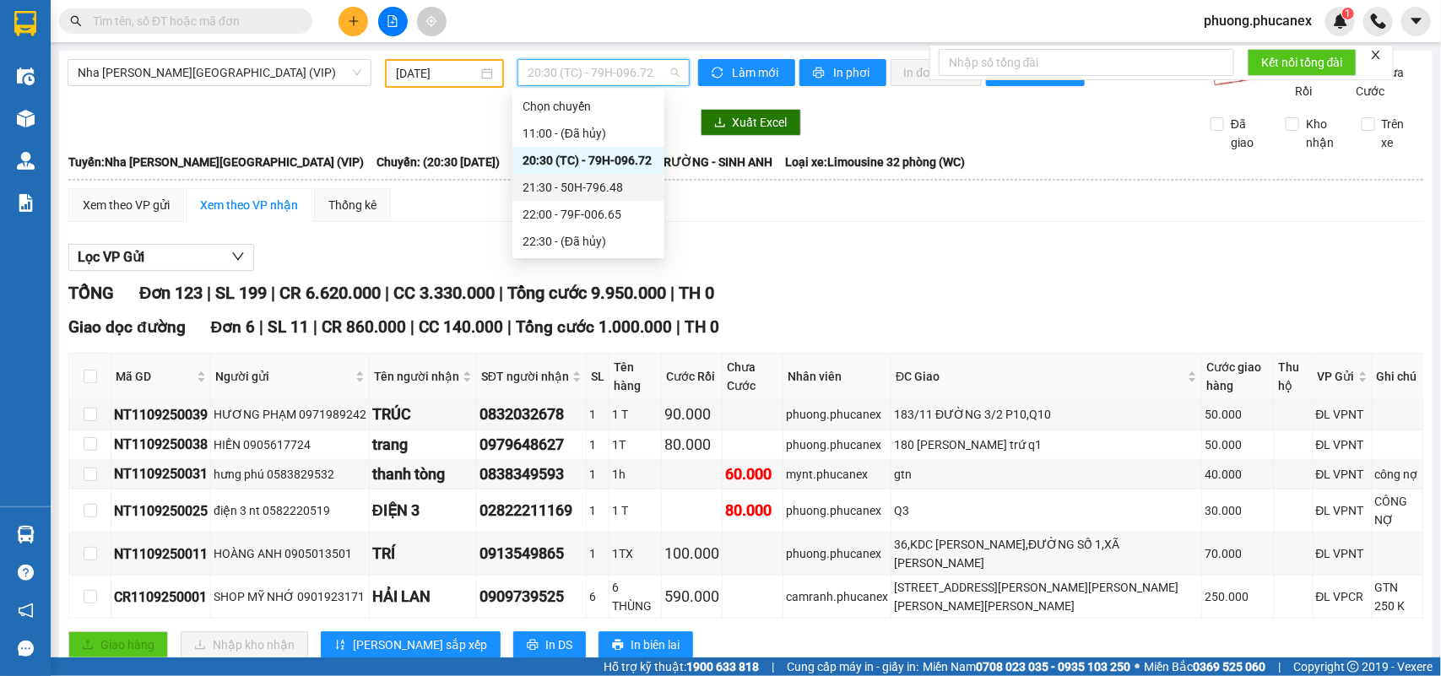
click at [550, 184] on div "21:30 - 50H-796.48" at bounding box center [589, 187] width 132 height 19
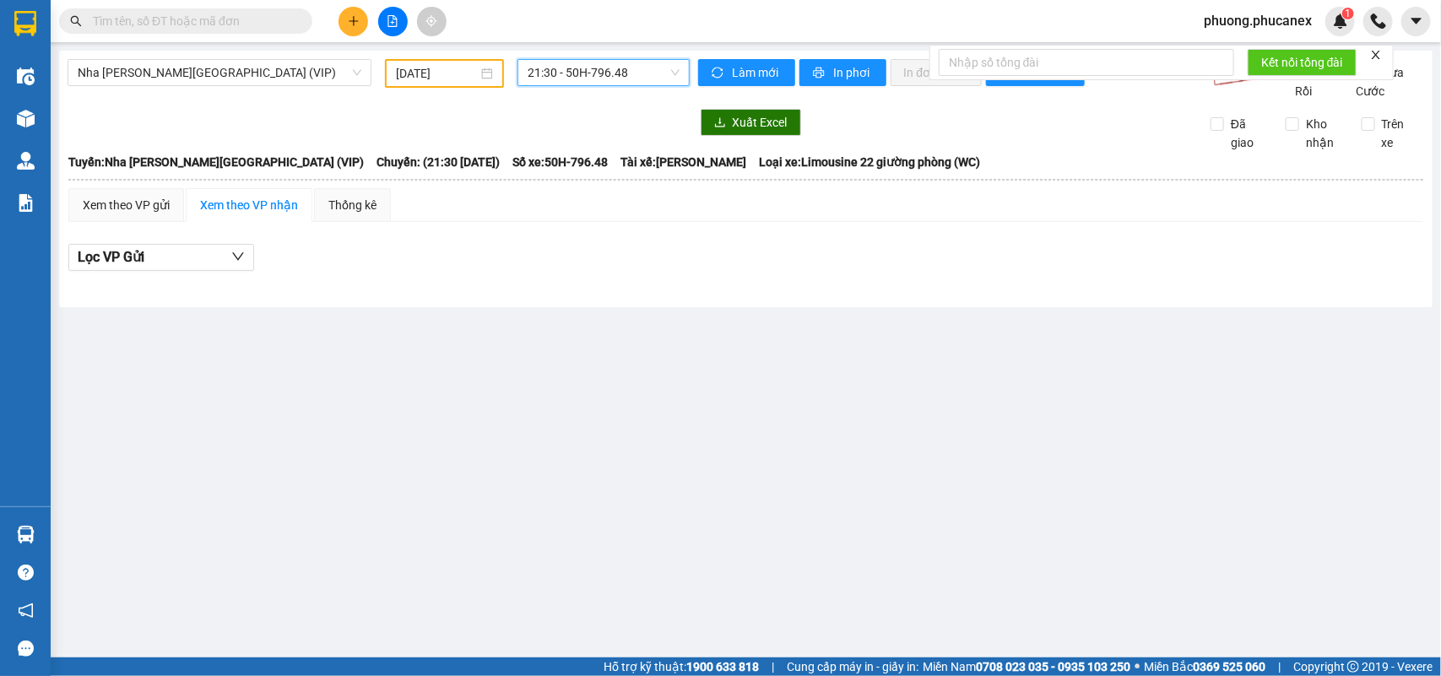
click at [625, 66] on span "21:30 - 50H-796.48" at bounding box center [603, 72] width 151 height 25
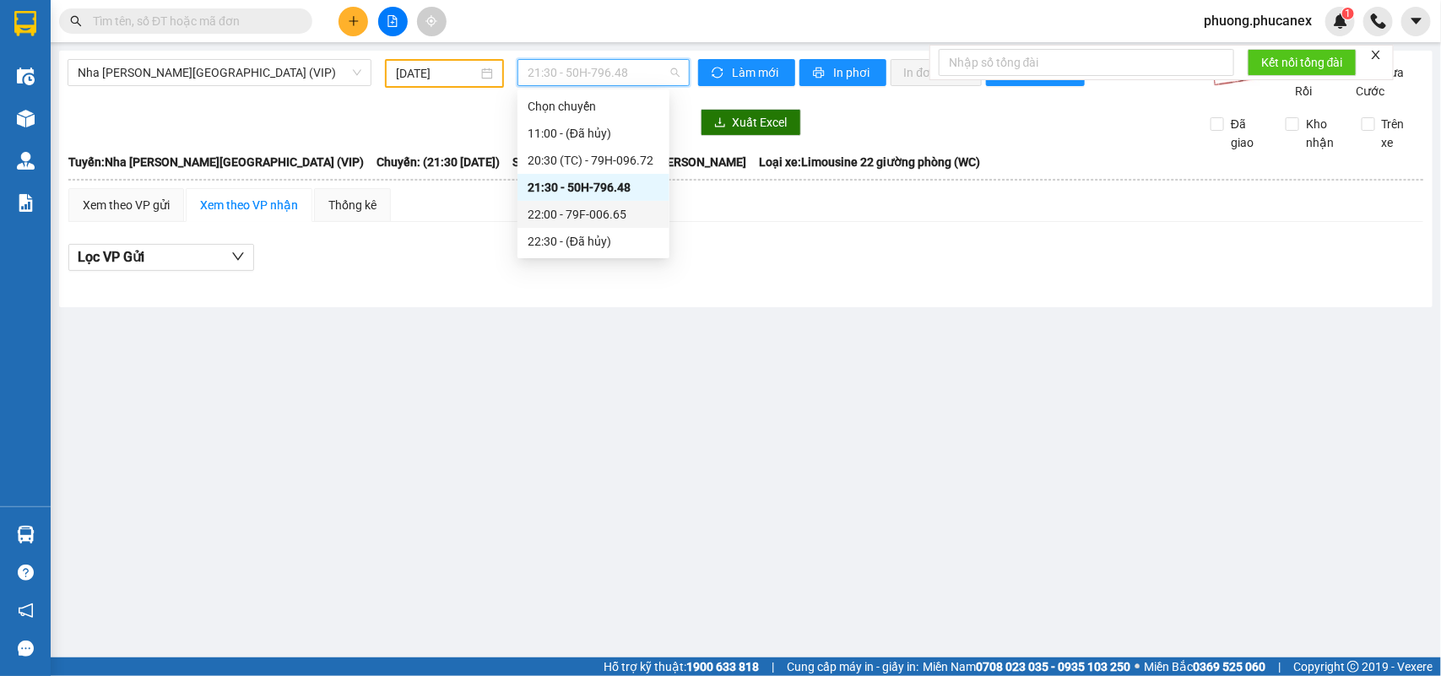
click at [599, 208] on div "22:00 - 79F-006.65" at bounding box center [594, 214] width 132 height 19
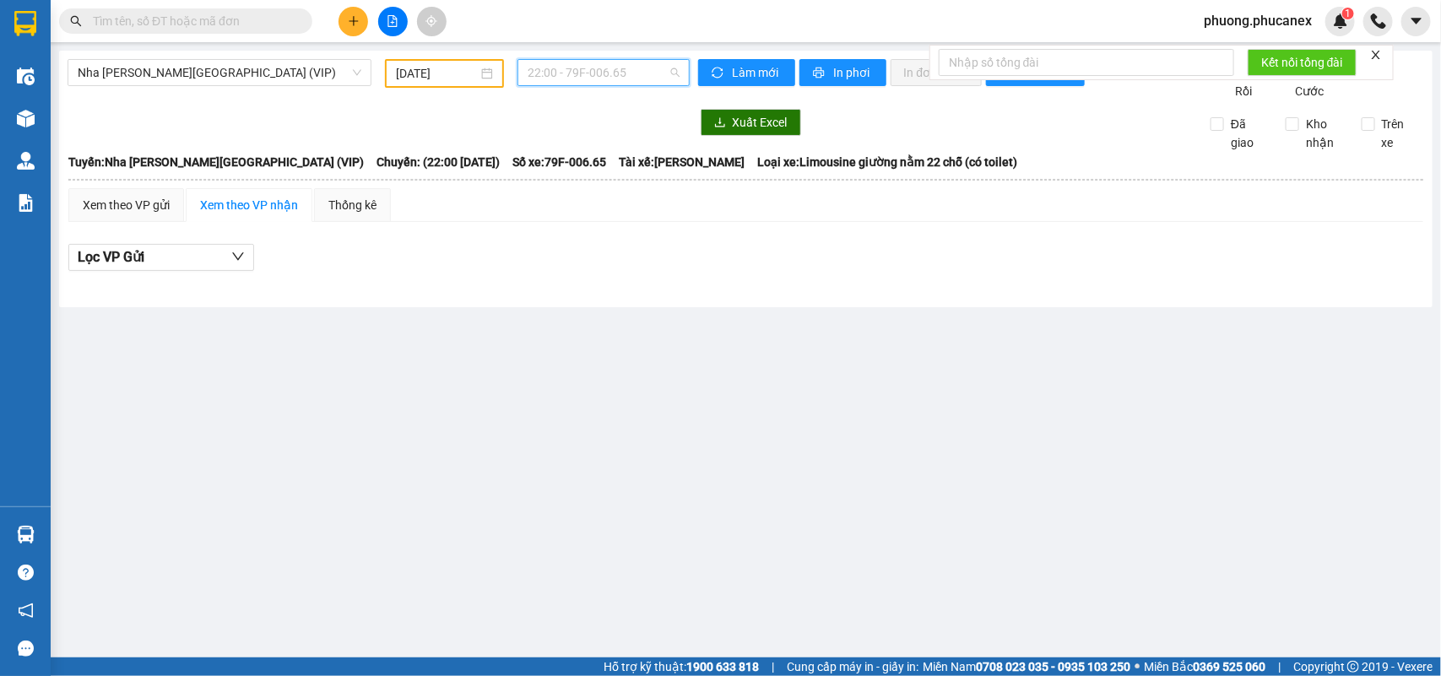
click at [606, 68] on span "22:00 - 79F-006.65" at bounding box center [603, 72] width 151 height 25
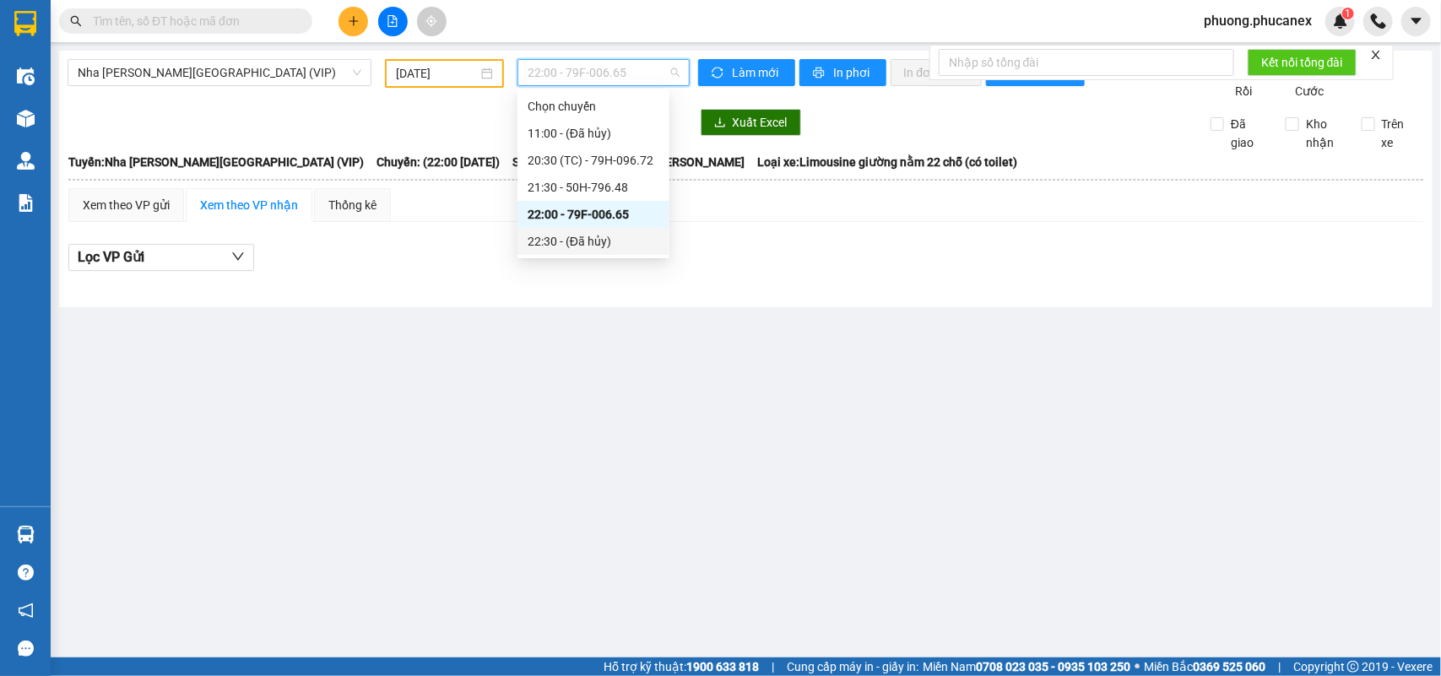
click at [597, 237] on div "22:30 - (Đã [PERSON_NAME])" at bounding box center [594, 241] width 132 height 19
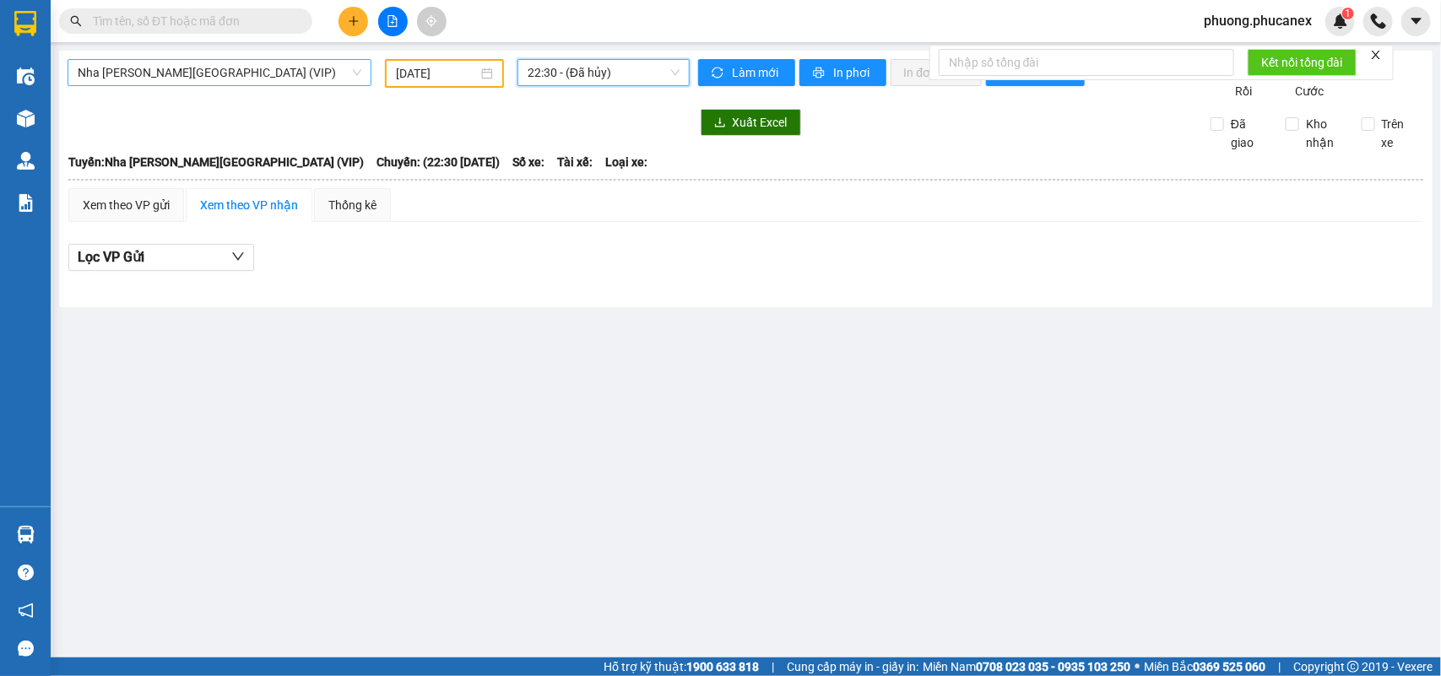
click at [214, 66] on span "Nha [PERSON_NAME][GEOGRAPHIC_DATA] (VIP)" at bounding box center [220, 72] width 284 height 25
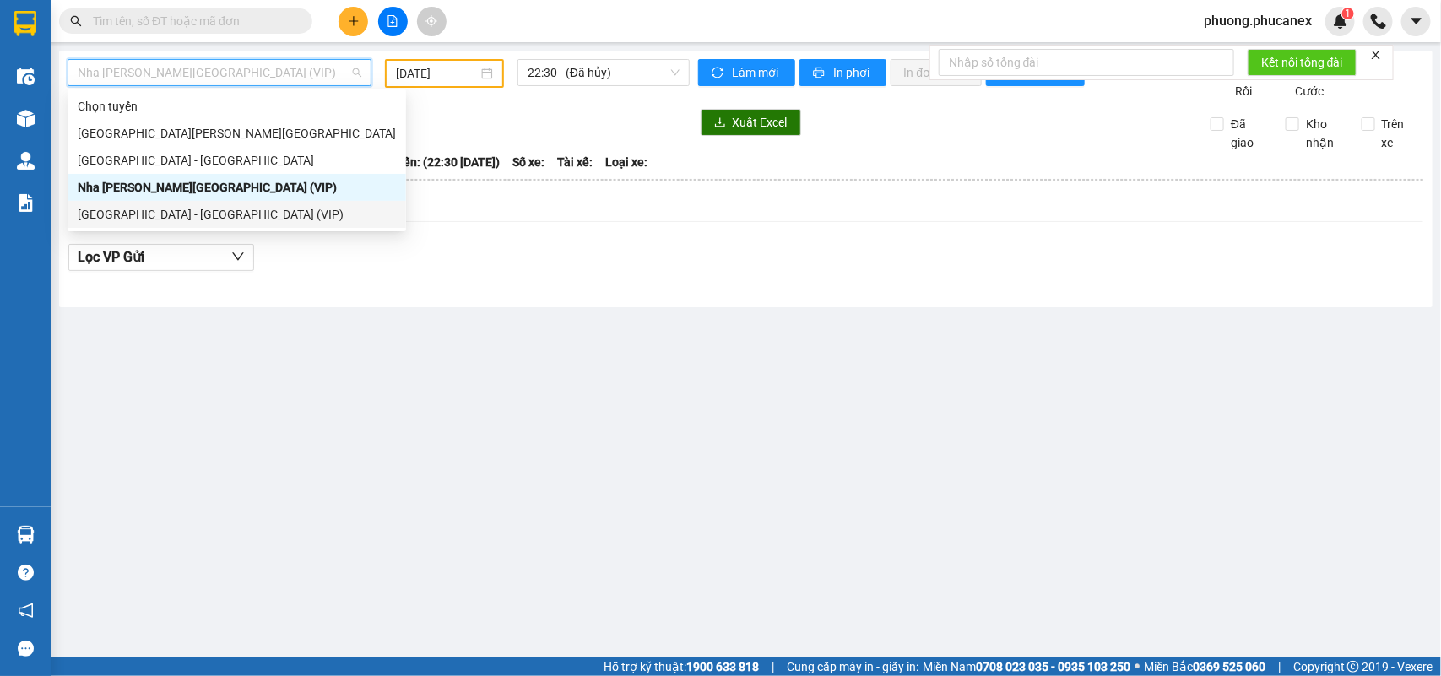
click at [177, 218] on div "[GEOGRAPHIC_DATA] - [GEOGRAPHIC_DATA] (VIP)" at bounding box center [237, 214] width 318 height 19
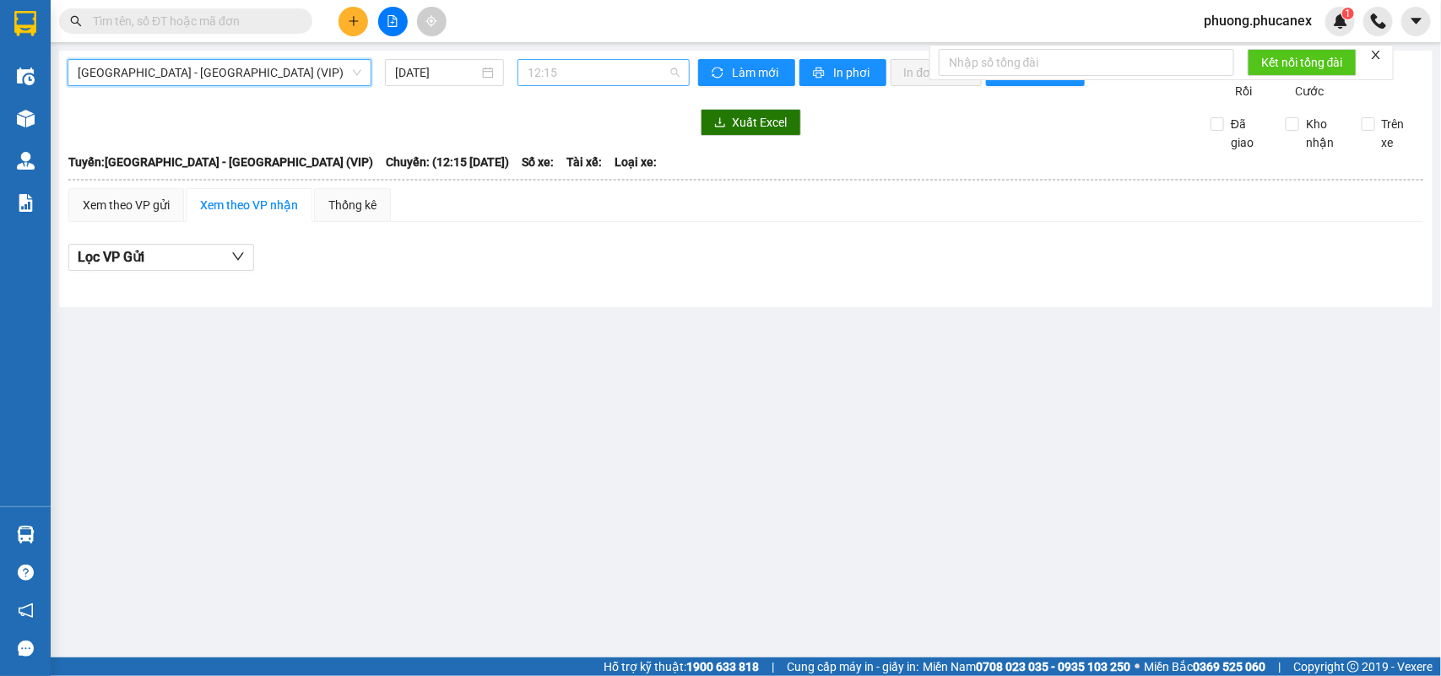
click at [605, 78] on span "12:15" at bounding box center [603, 72] width 151 height 25
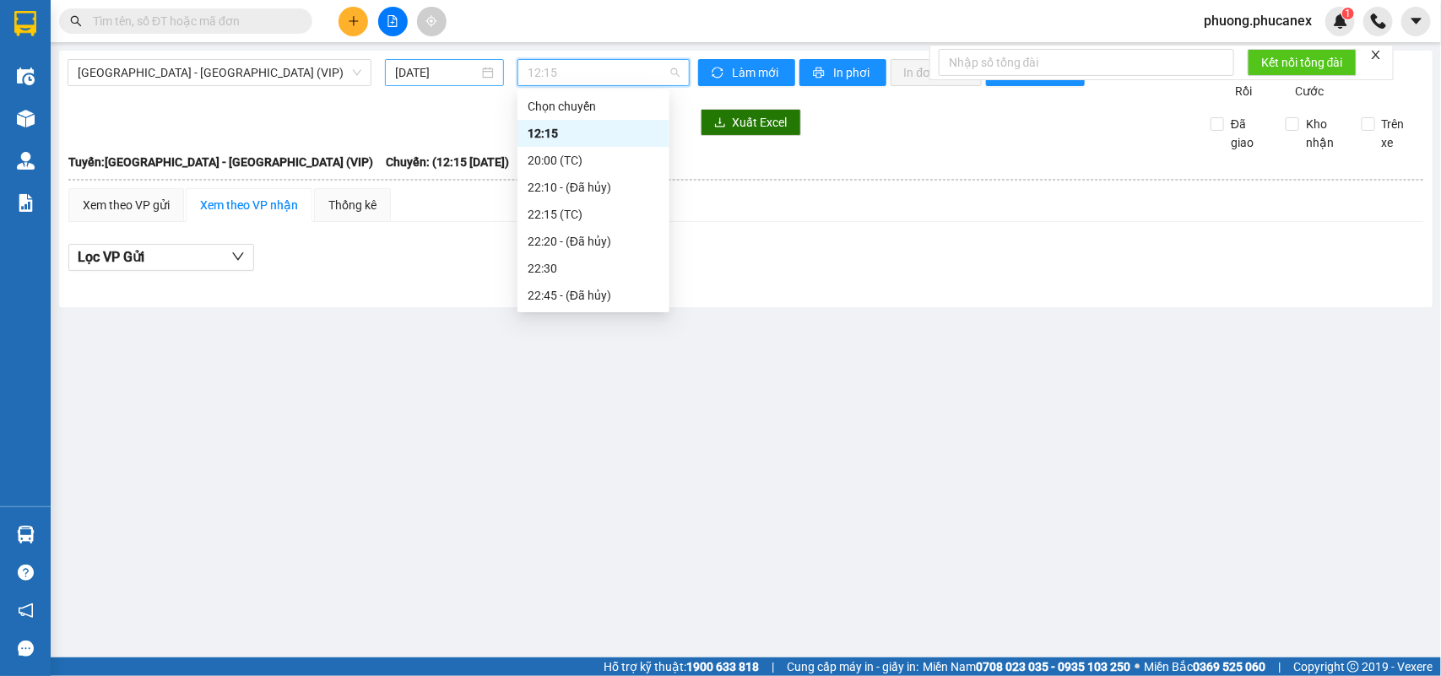
click at [437, 68] on input "[DATE]" at bounding box center [437, 72] width 84 height 19
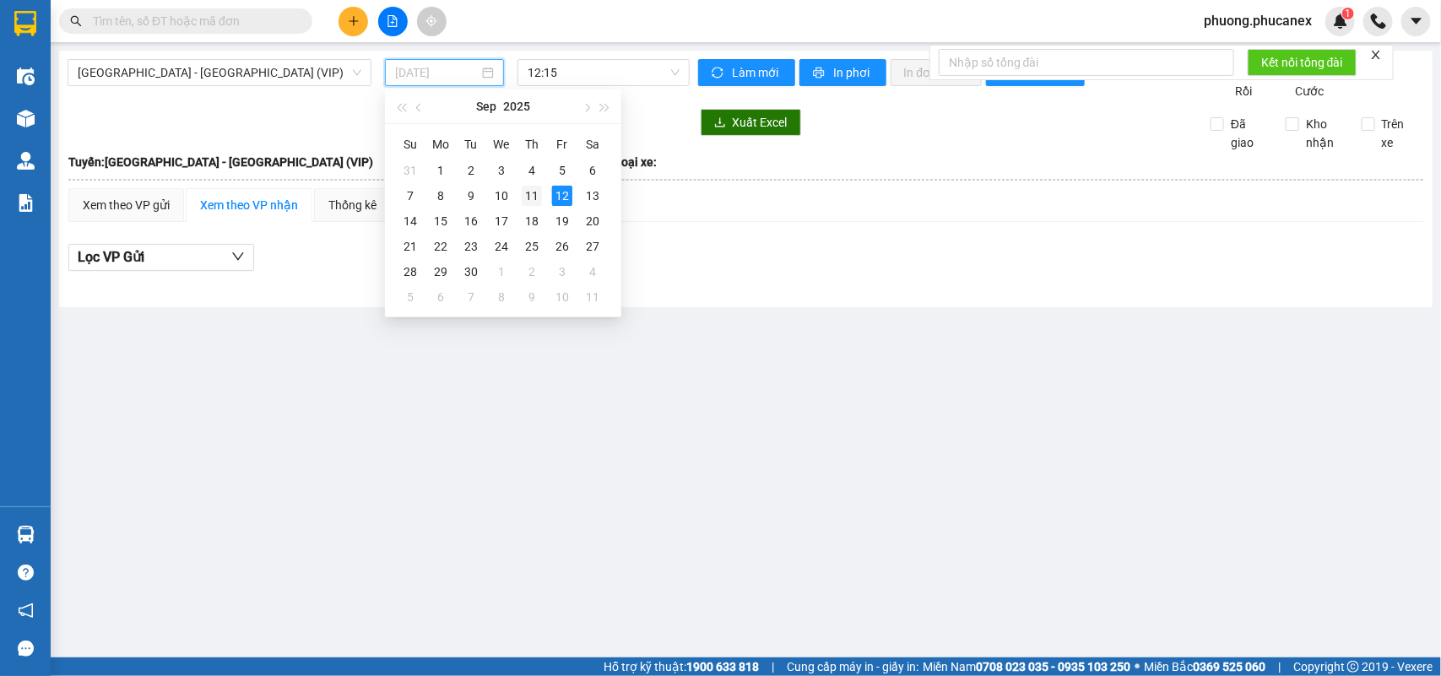
click at [525, 194] on div "11" at bounding box center [532, 196] width 20 height 20
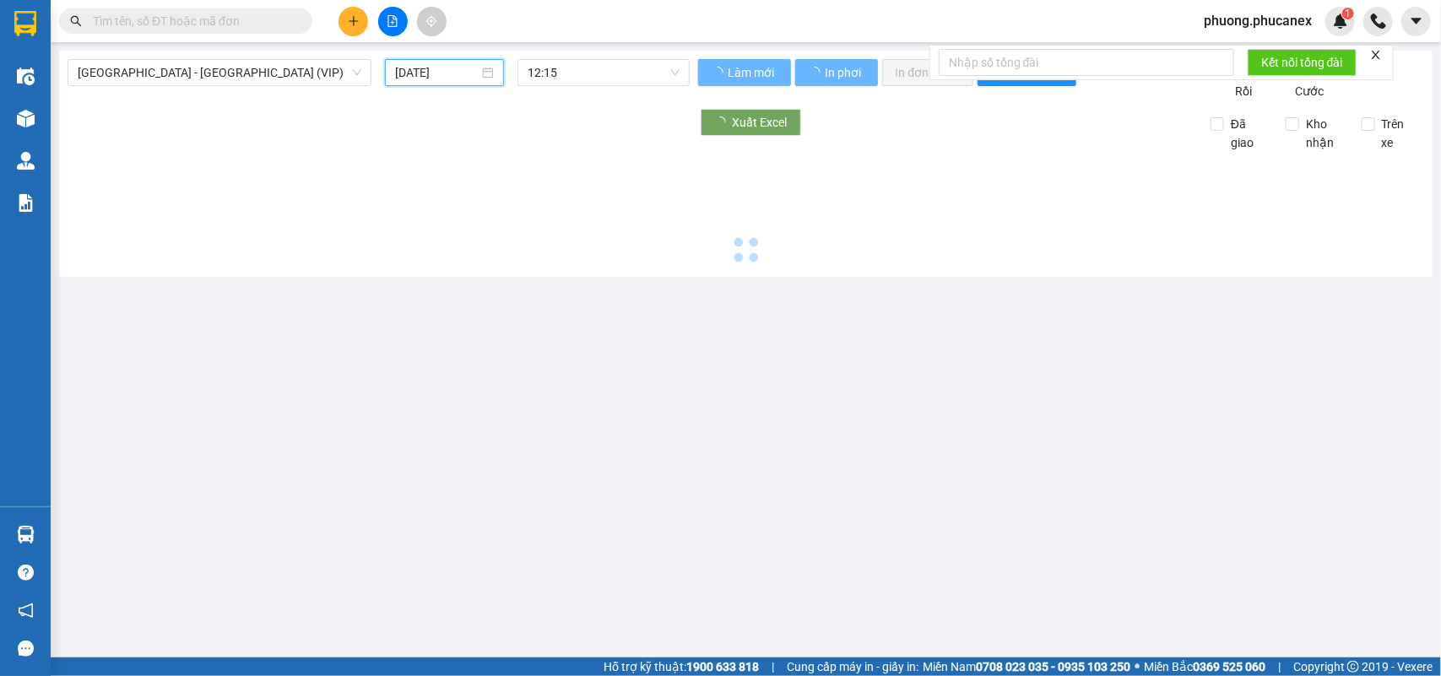
type input "[DATE]"
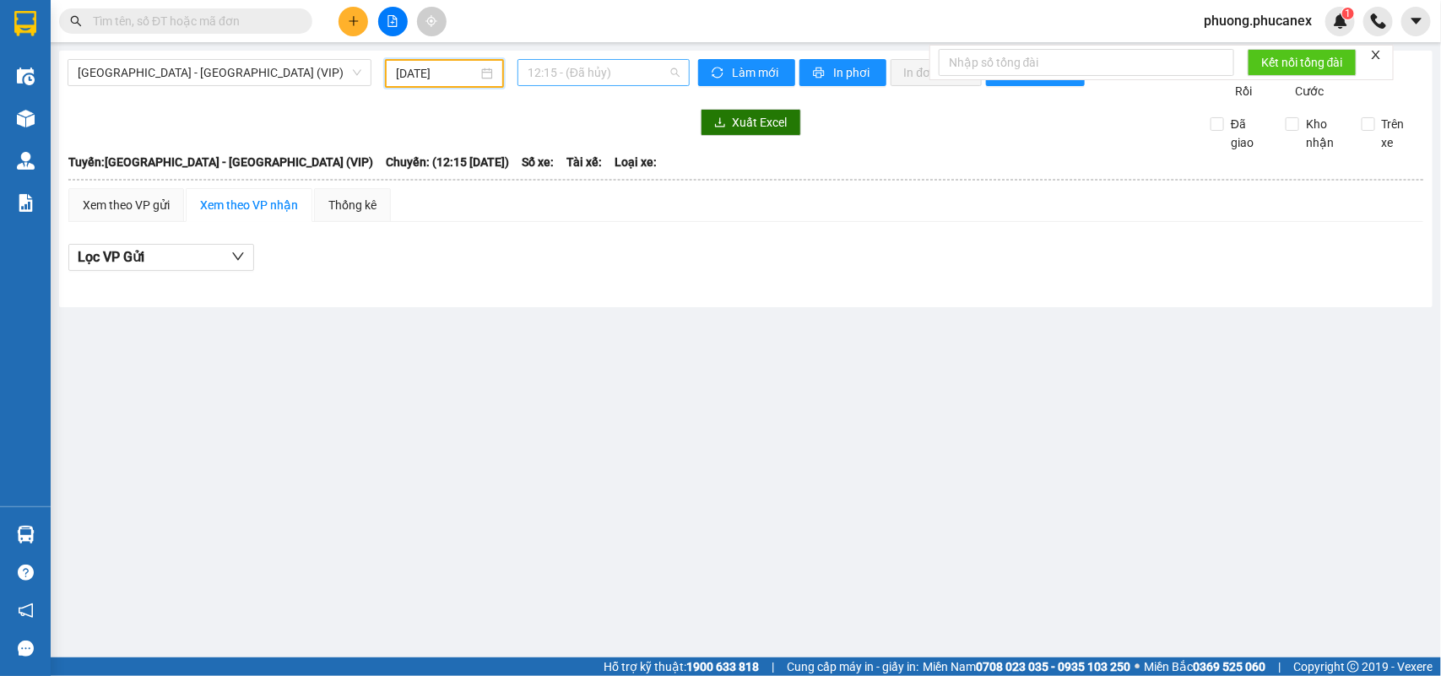
click at [665, 74] on span "12:15 - (Đã hủy)" at bounding box center [603, 72] width 151 height 25
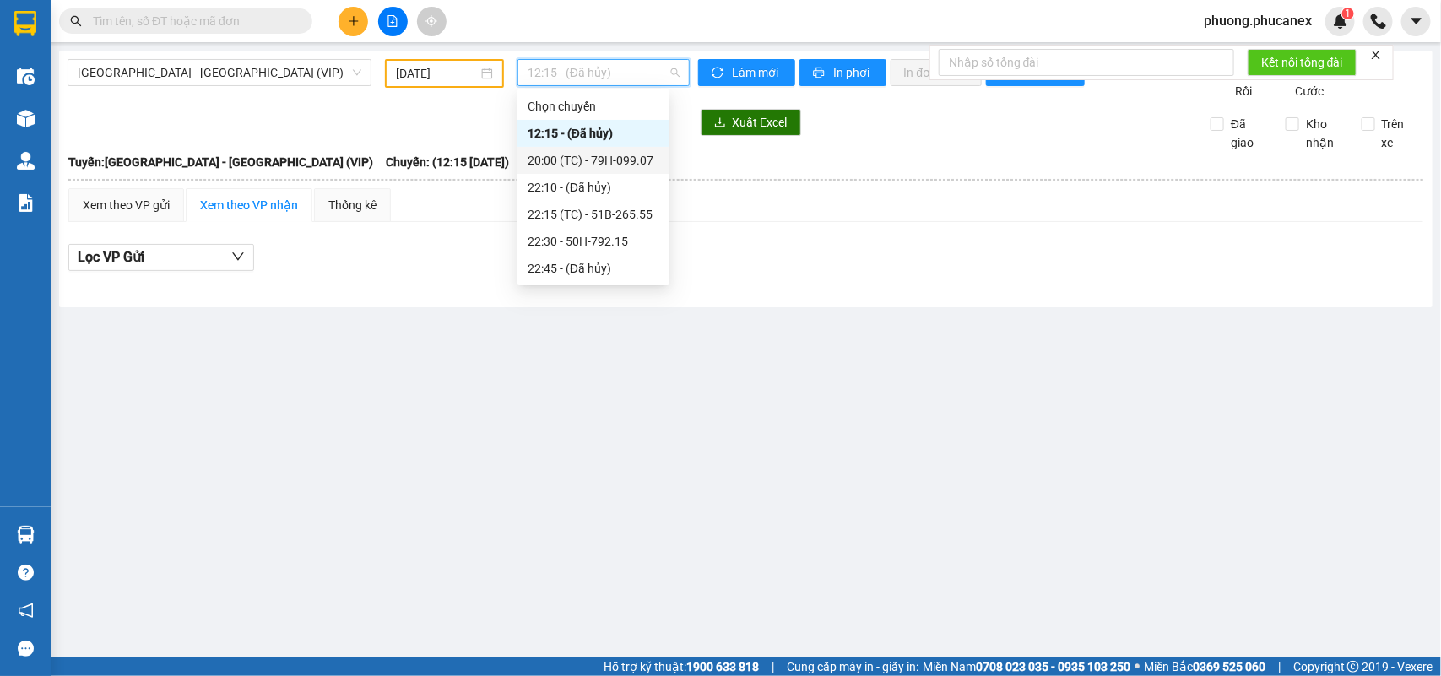
click at [596, 165] on div "20:00 (TC) - 79H-099.07" at bounding box center [594, 160] width 132 height 19
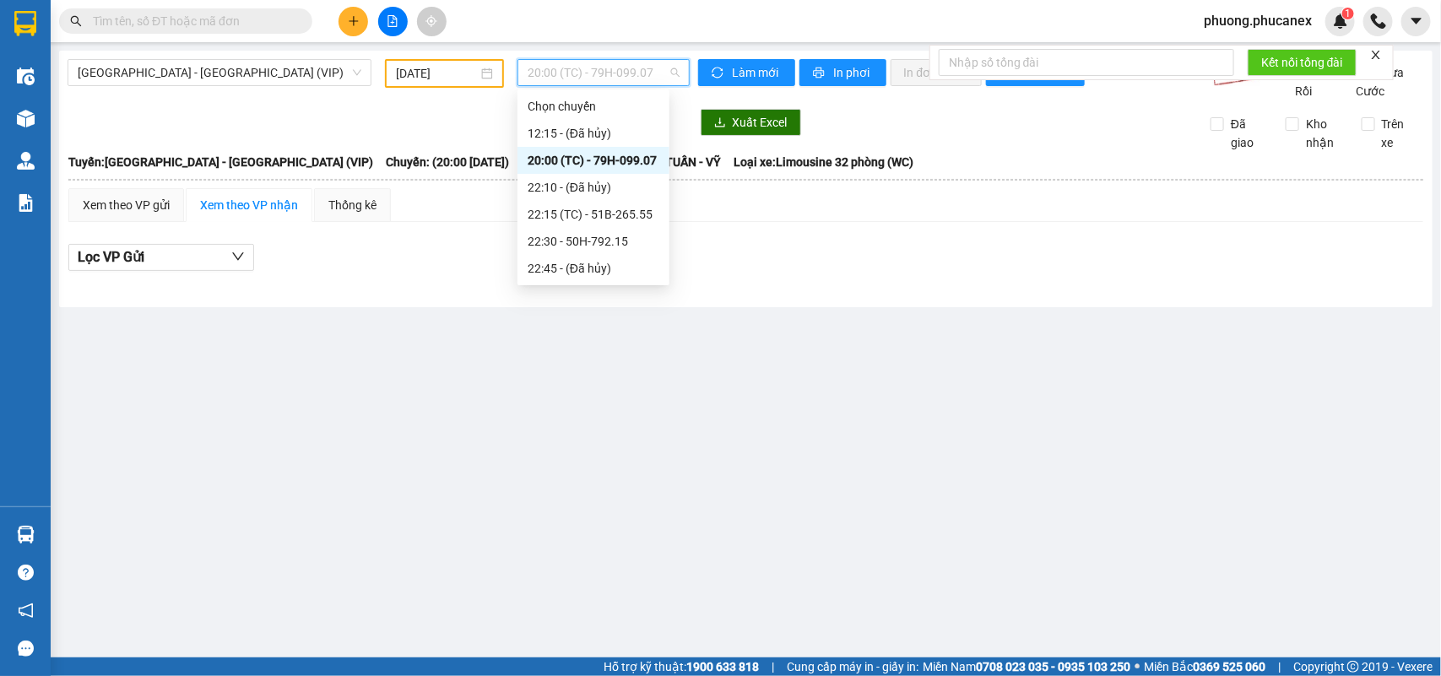
click at [631, 78] on span "20:00 (TC) - 79H-099.07" at bounding box center [603, 72] width 151 height 25
click at [585, 215] on div "22:15 (TC) - 51B-265.55" at bounding box center [594, 214] width 132 height 19
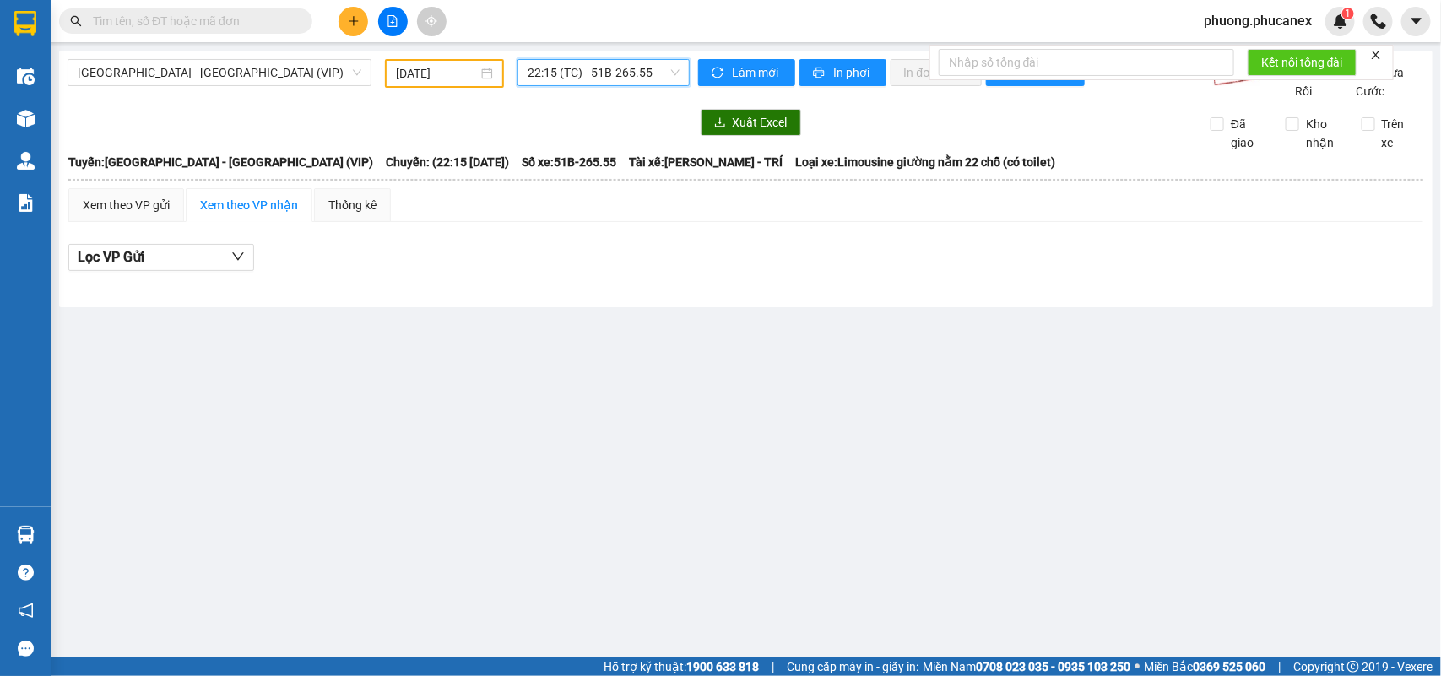
click at [615, 66] on span "22:15 (TC) - 51B-265.55" at bounding box center [603, 72] width 151 height 25
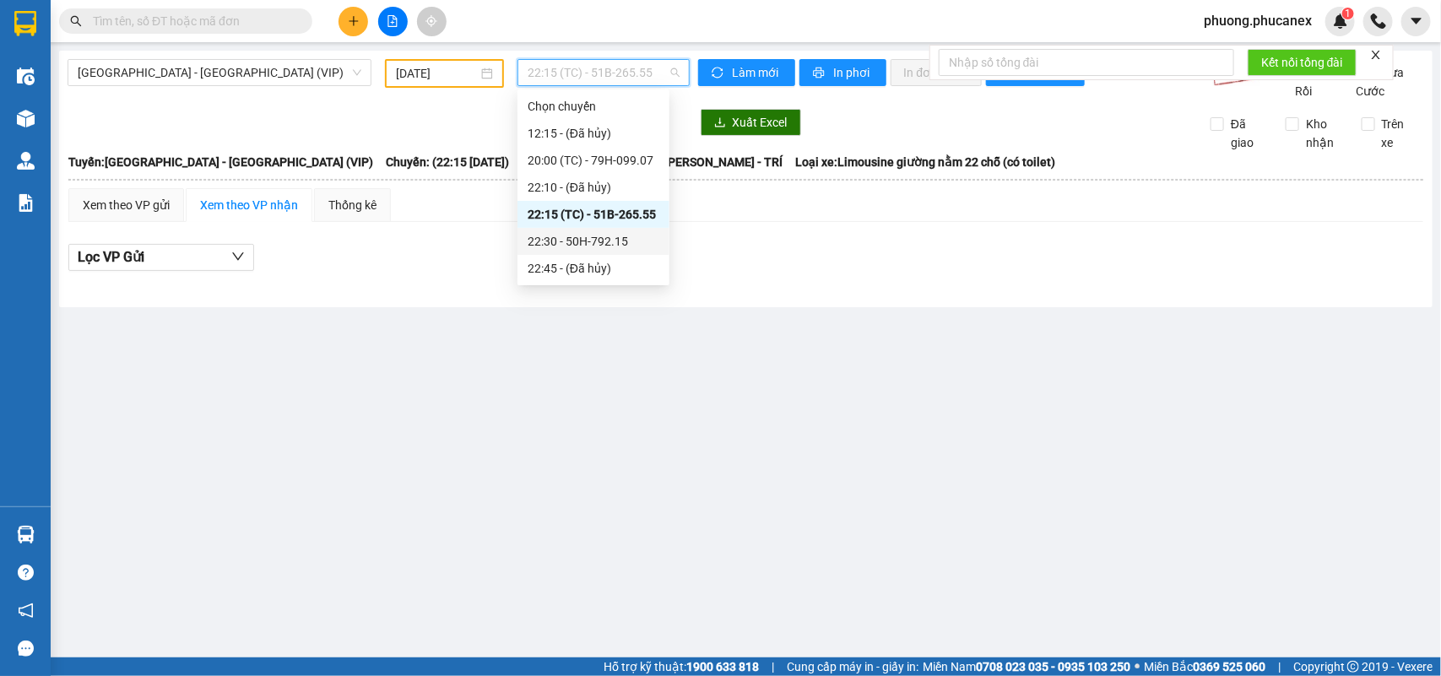
click at [592, 239] on div "22:30 - 50H-792.15" at bounding box center [594, 241] width 132 height 19
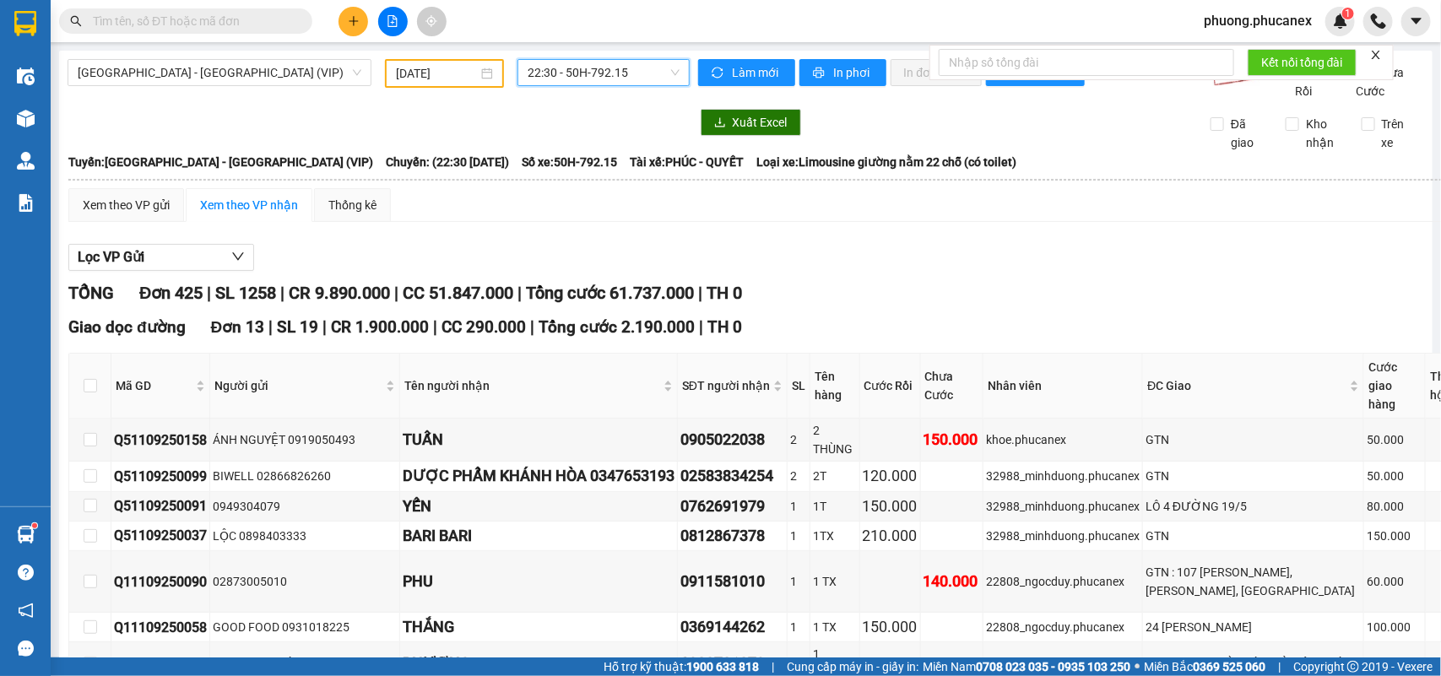
click at [285, 74] on span "[GEOGRAPHIC_DATA] - [GEOGRAPHIC_DATA] (VIP)" at bounding box center [220, 72] width 284 height 25
click at [139, 23] on input "text" at bounding box center [192, 21] width 199 height 19
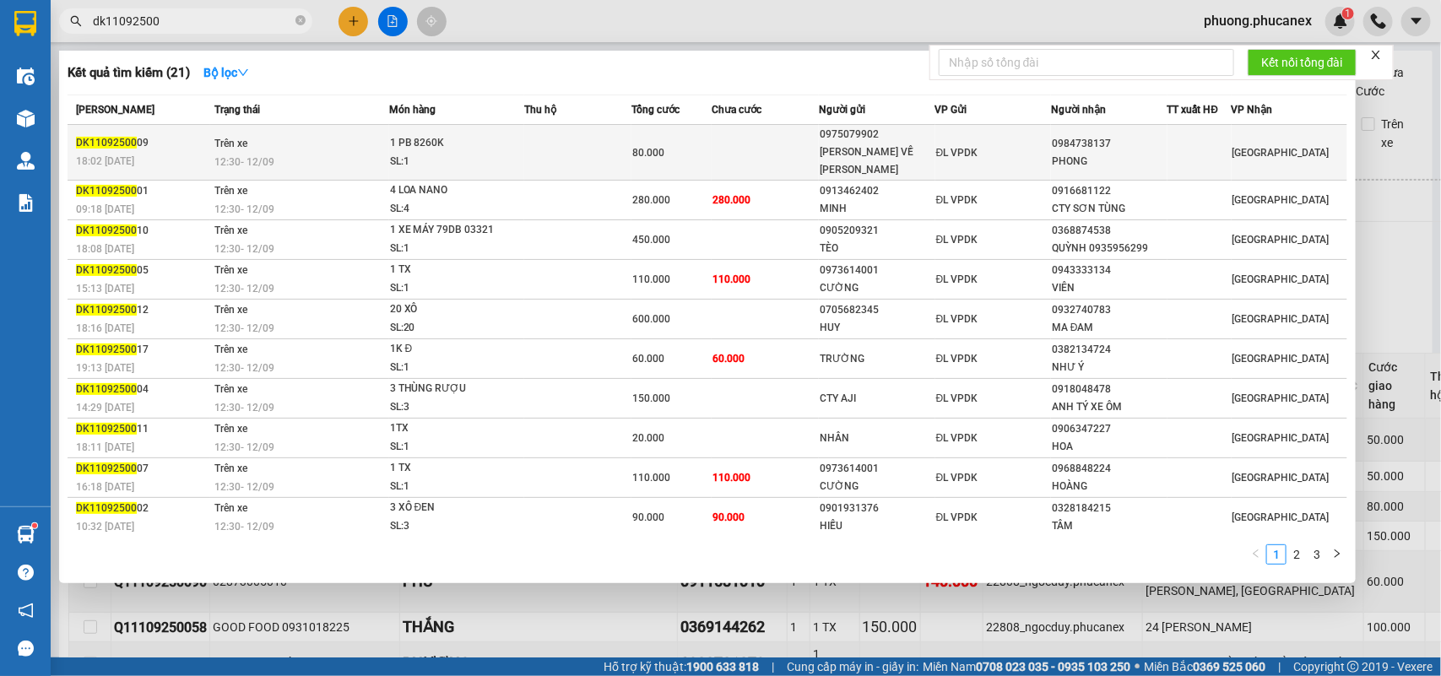
type input "dk11092500"
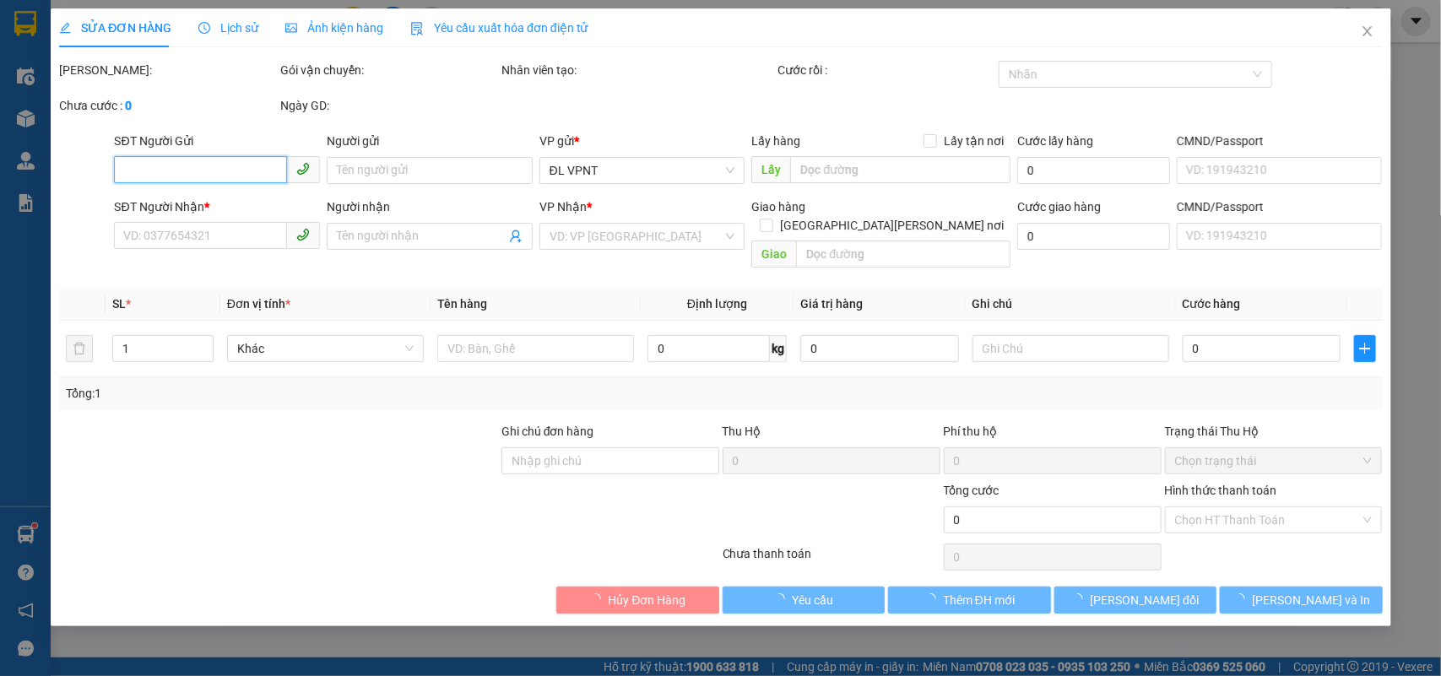
type input "0975079902"
type input "[PERSON_NAME] VỀ [PERSON_NAME]"
type input "0984738137"
type input "PHONG"
type input "80.000"
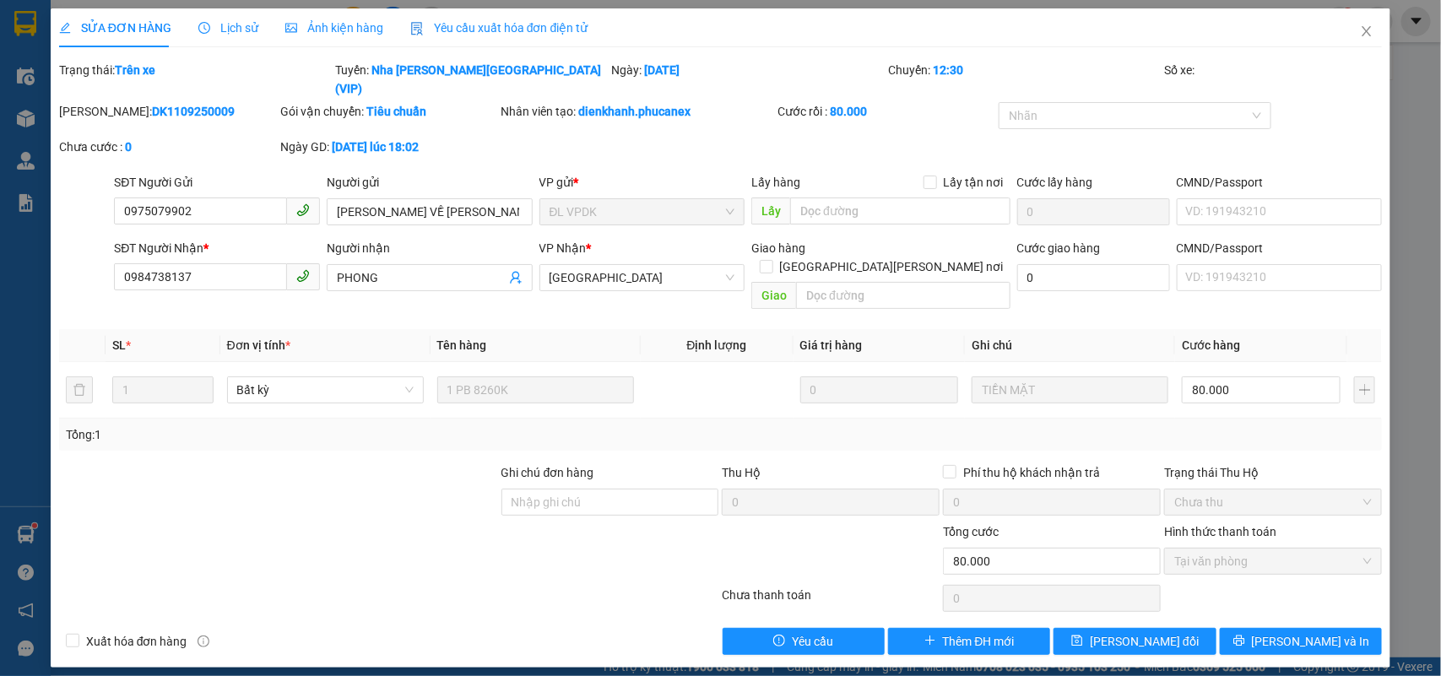
click at [233, 26] on span "Lịch sử" at bounding box center [228, 28] width 60 height 14
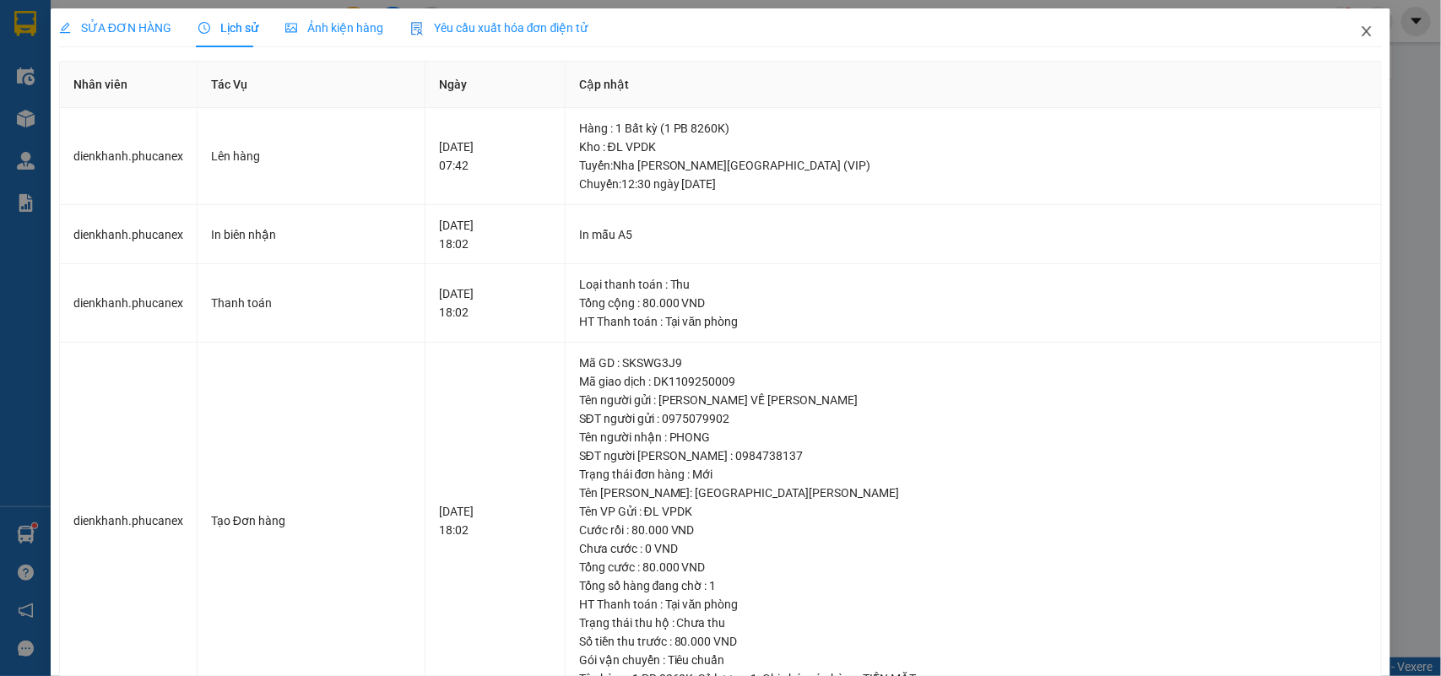
click at [1370, 35] on span "Close" at bounding box center [1366, 31] width 47 height 47
click at [1353, 27] on div "[PERSON_NAME].phucanex 1" at bounding box center [1273, 22] width 165 height 30
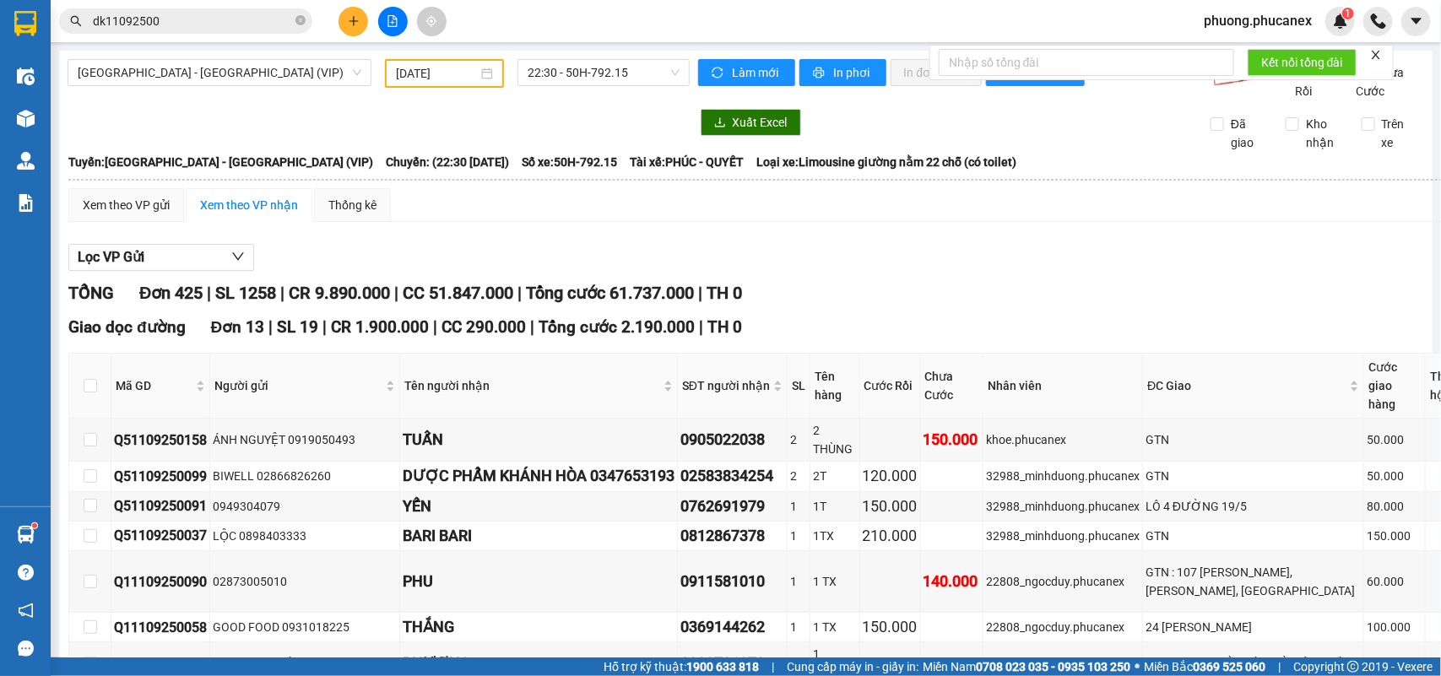
click at [439, 61] on div "[DATE]" at bounding box center [444, 73] width 119 height 29
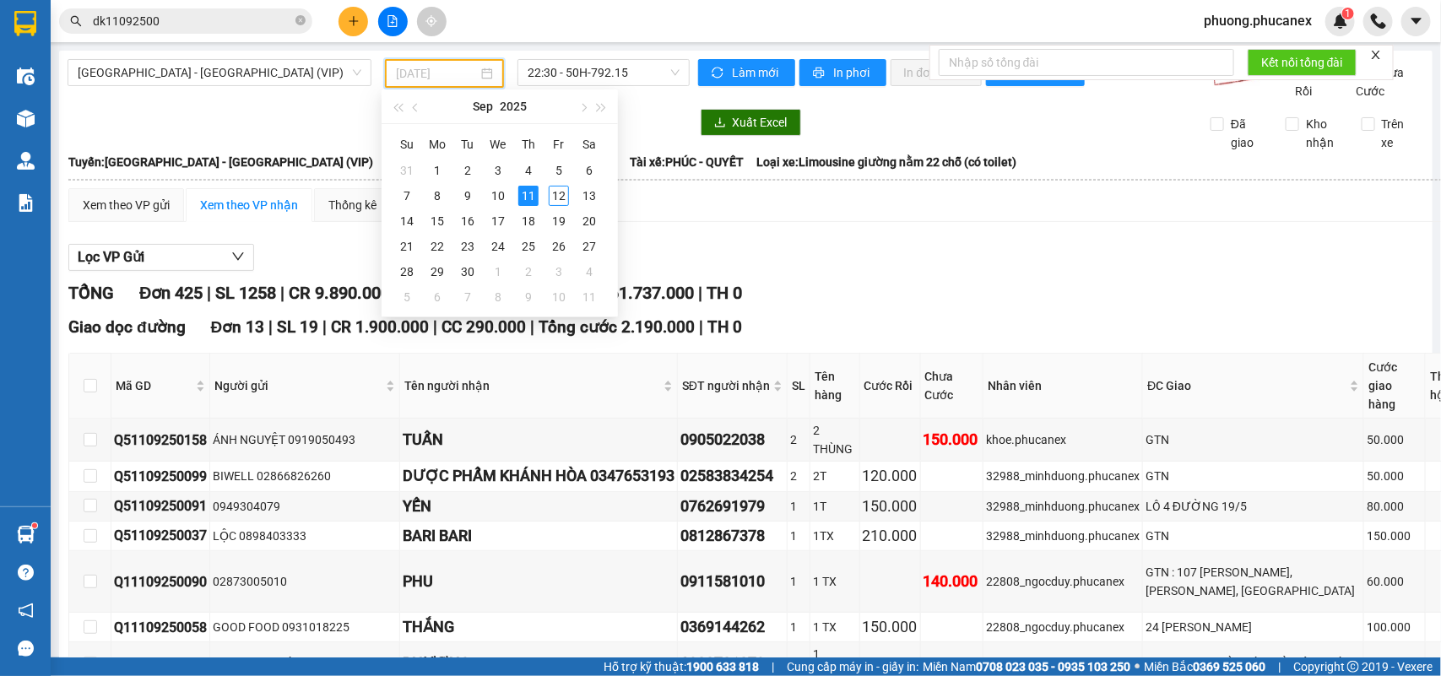
drag, startPoint x: 558, startPoint y: 195, endPoint x: 458, endPoint y: 122, distance: 124.0
click at [558, 192] on div "12" at bounding box center [559, 196] width 20 height 20
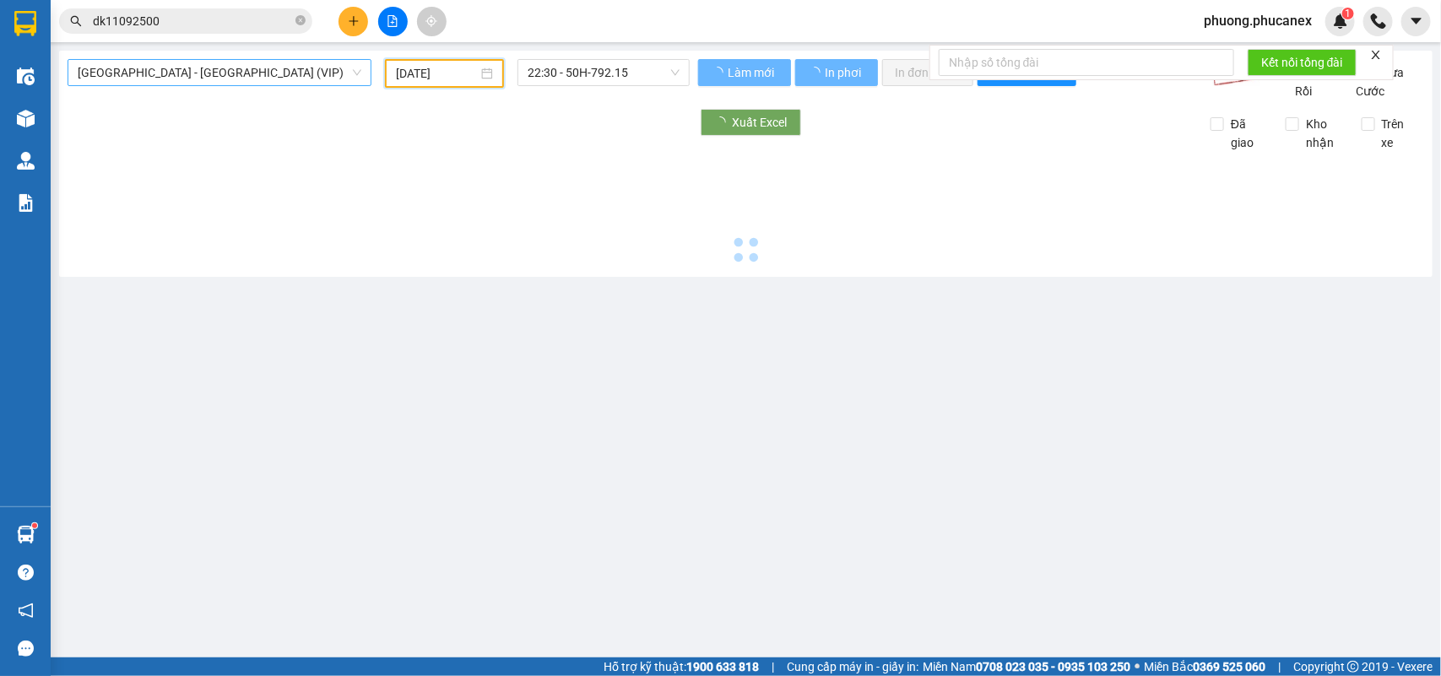
click at [313, 70] on span "[GEOGRAPHIC_DATA] - [GEOGRAPHIC_DATA] (VIP)" at bounding box center [220, 72] width 284 height 25
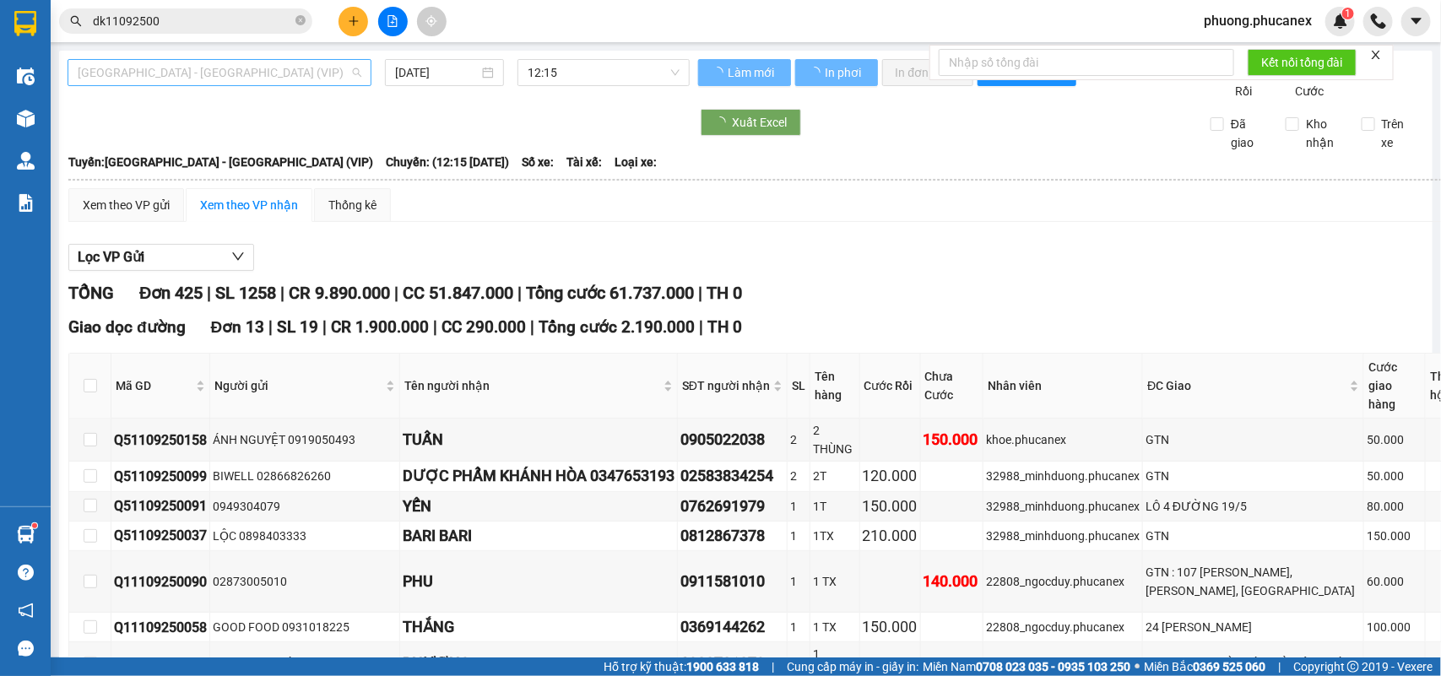
type input "[DATE]"
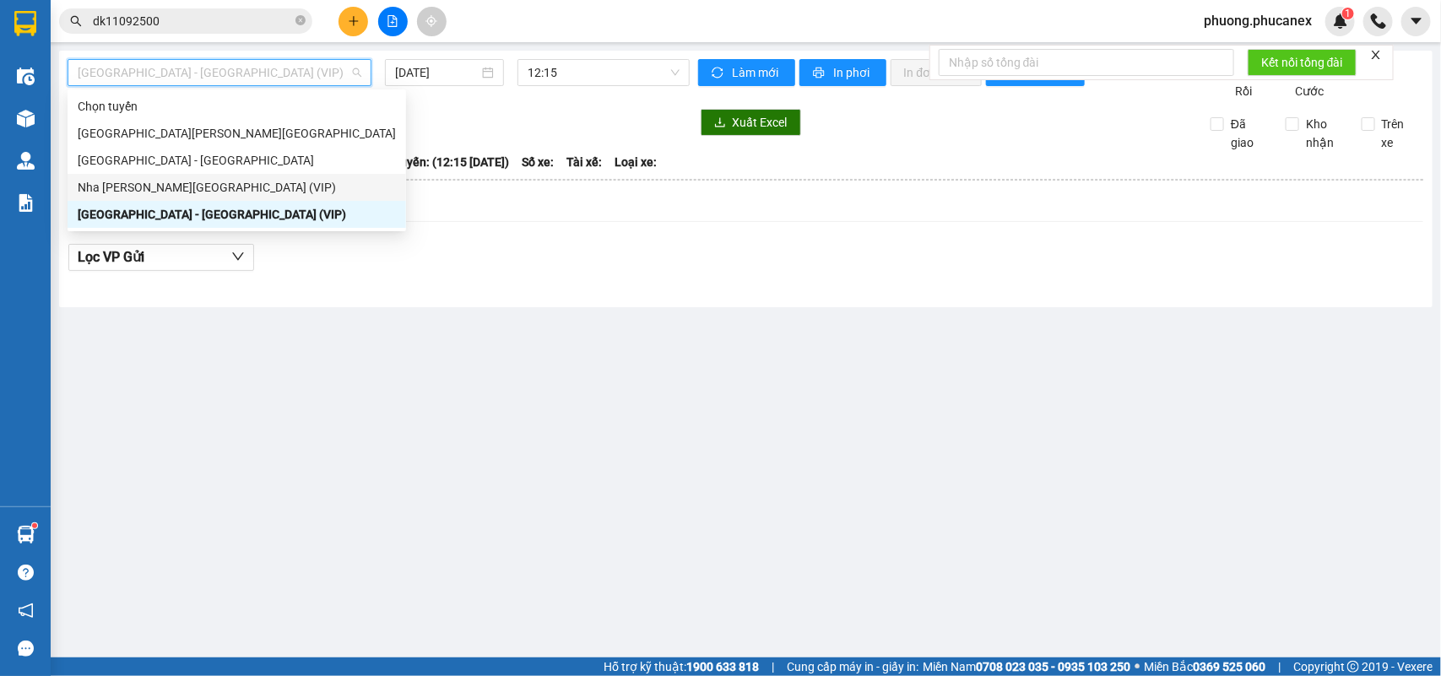
click at [187, 187] on div "Nha [PERSON_NAME][GEOGRAPHIC_DATA] (VIP)" at bounding box center [237, 187] width 318 height 19
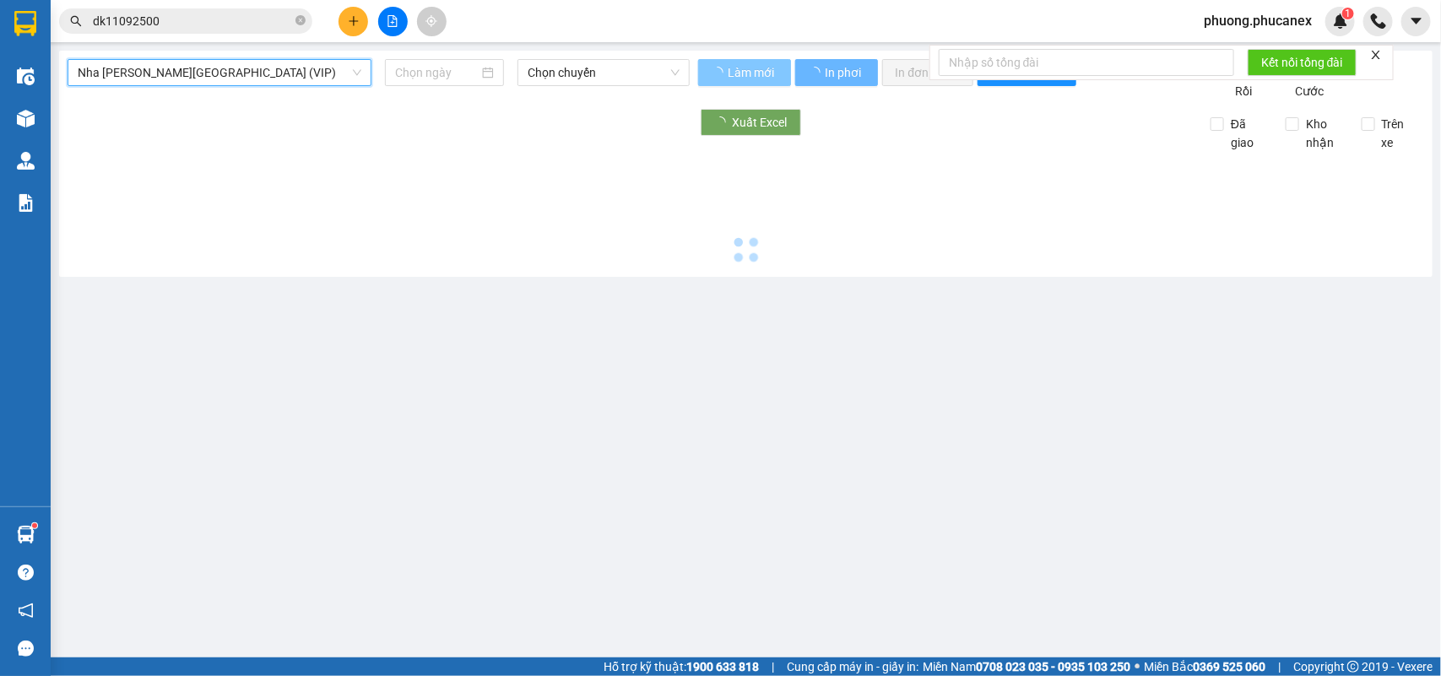
type input "[DATE]"
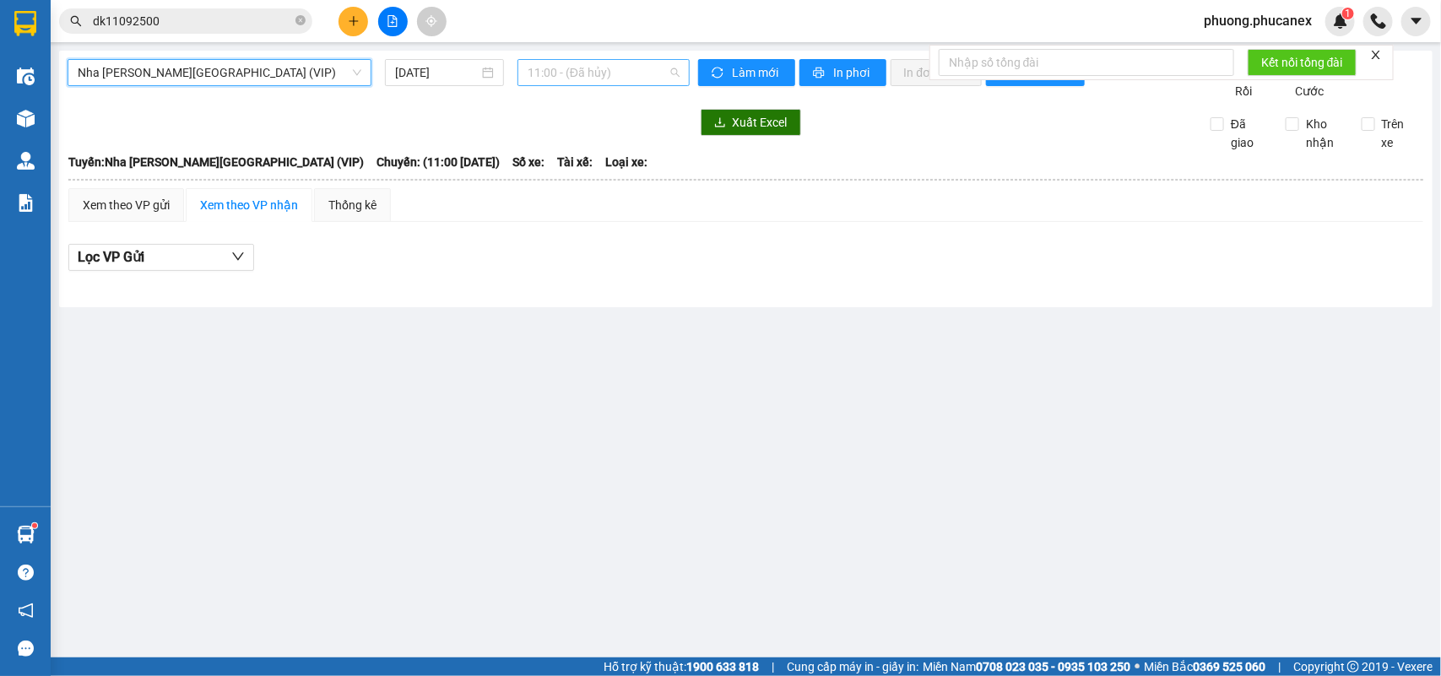
click at [632, 70] on span "11:00 - (Đã hủy)" at bounding box center [603, 72] width 151 height 25
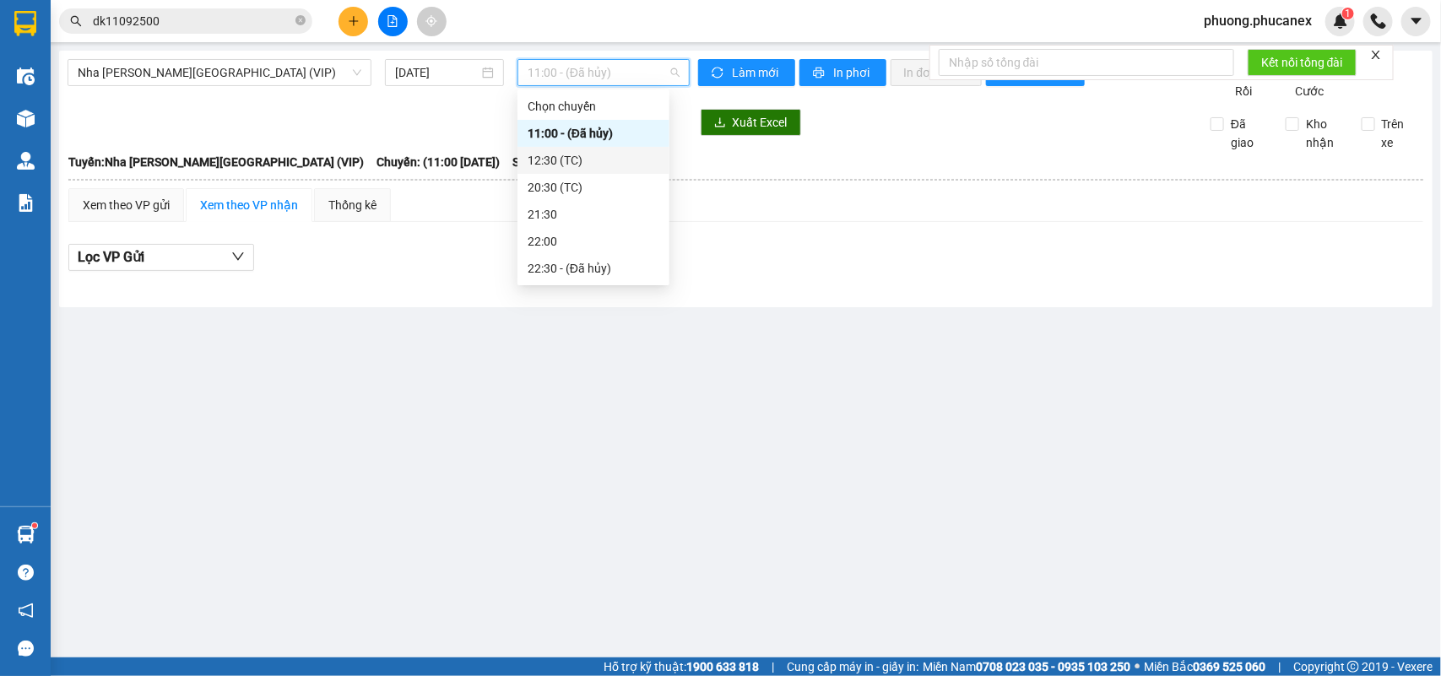
click at [551, 157] on div "12:30 (TC)" at bounding box center [594, 160] width 132 height 19
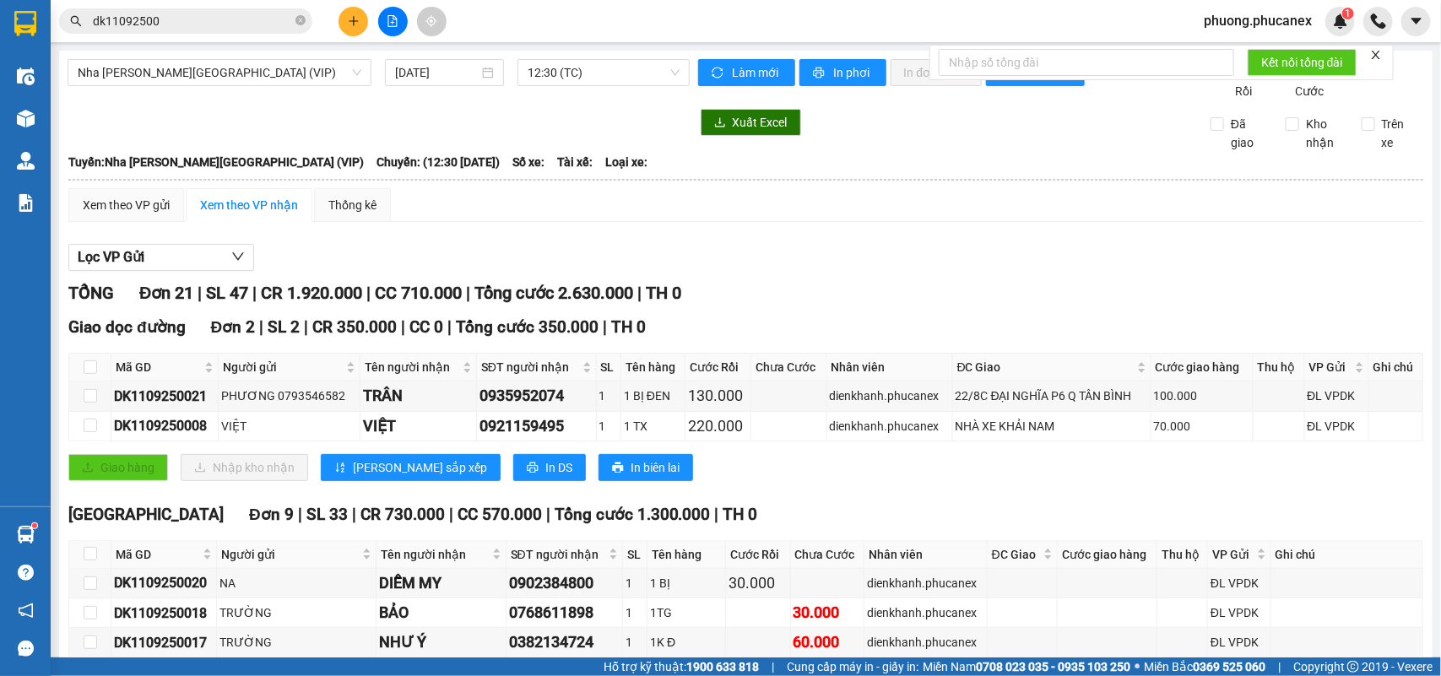
click at [775, 272] on div at bounding box center [745, 271] width 1355 height 1
